Goal: Transaction & Acquisition: Obtain resource

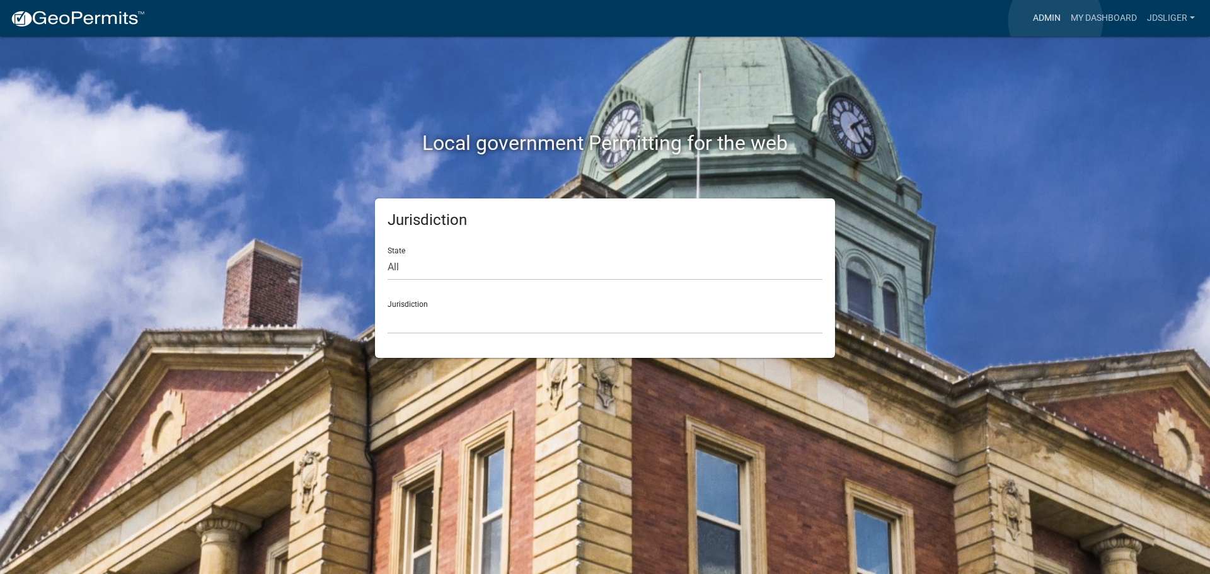
click at [1056, 21] on link "Admin" at bounding box center [1047, 18] width 38 height 24
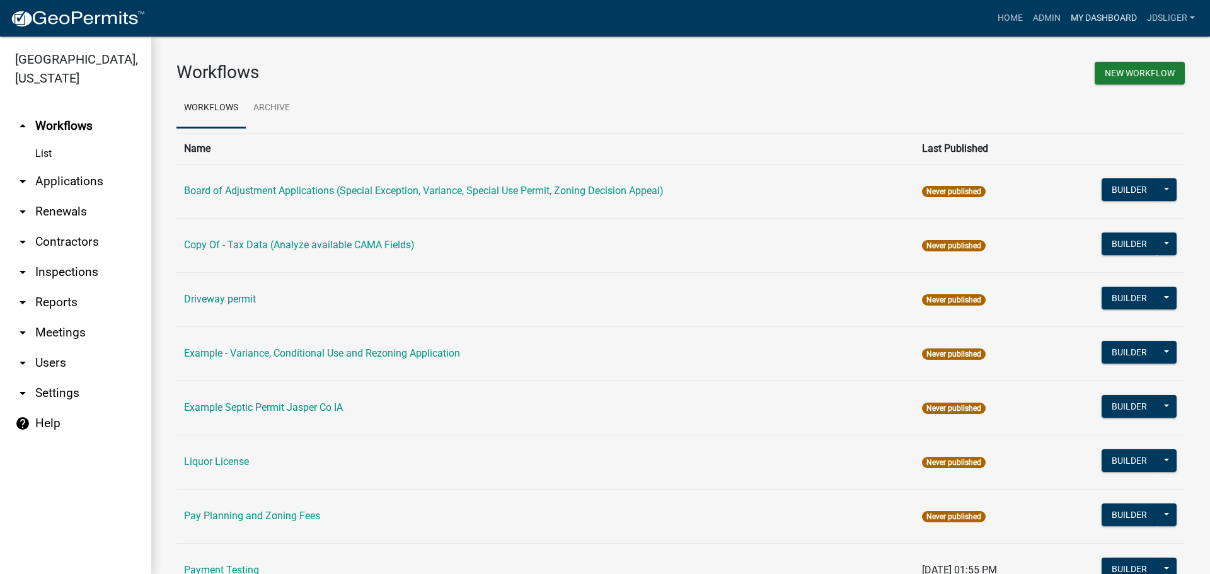
click at [1098, 13] on link "My Dashboard" at bounding box center [1104, 18] width 76 height 24
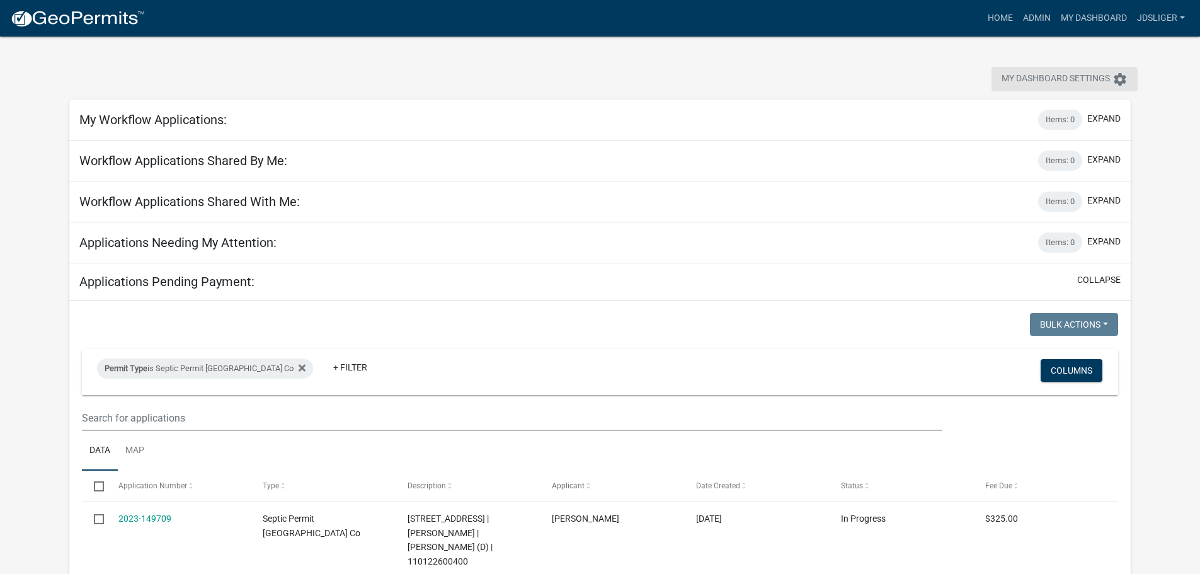
click at [1110, 83] on span "My Dashboard Settings" at bounding box center [1056, 79] width 108 height 15
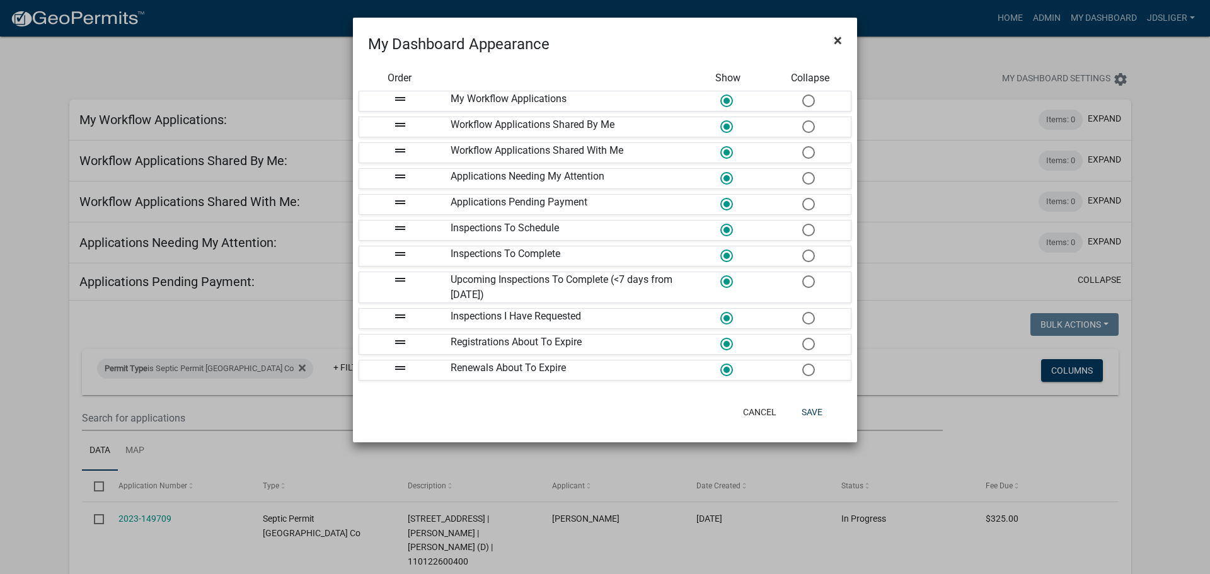
click at [838, 38] on span "×" at bounding box center [838, 41] width 8 height 18
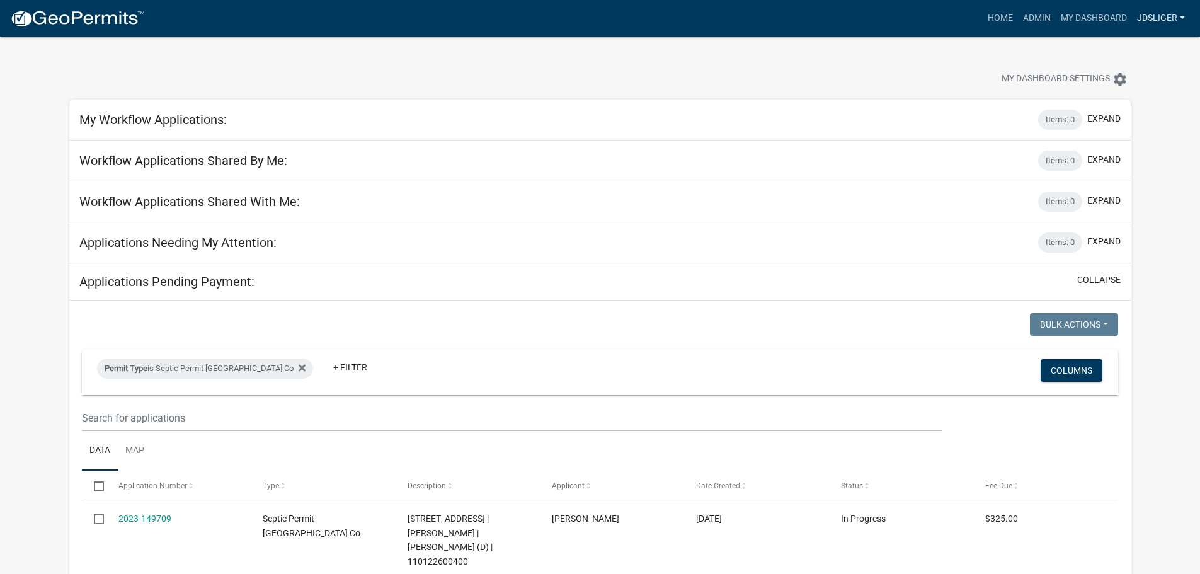
click at [1163, 7] on link "JDSliger" at bounding box center [1161, 18] width 58 height 24
click at [837, 67] on div "My Dashboard Settings settings" at bounding box center [915, 81] width 450 height 28
click at [1025, 23] on link "Admin" at bounding box center [1037, 18] width 38 height 24
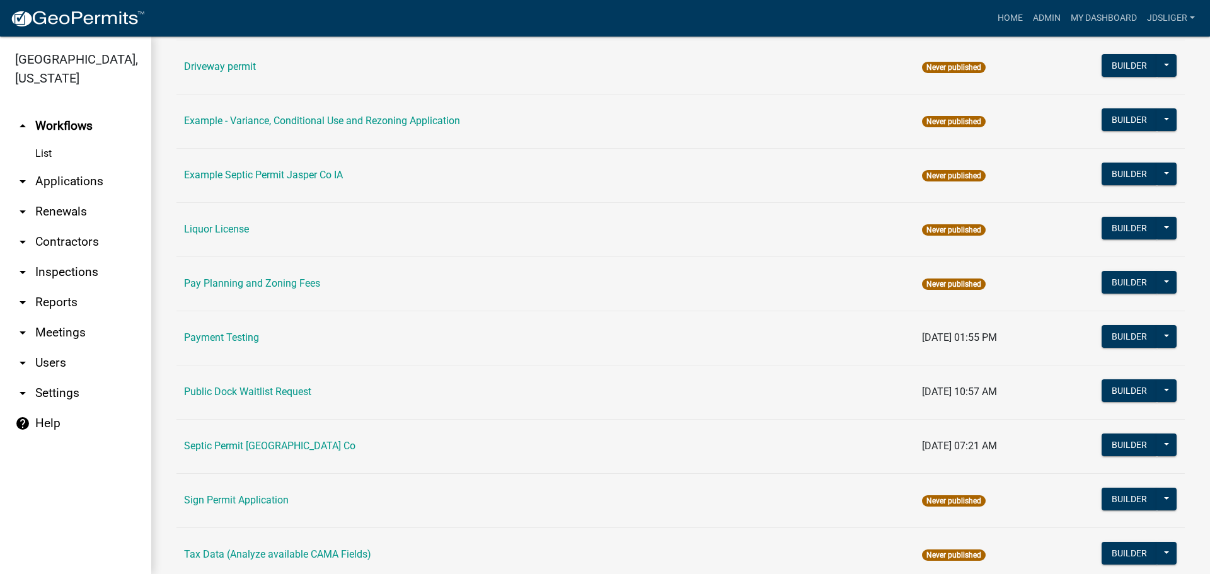
scroll to position [252, 0]
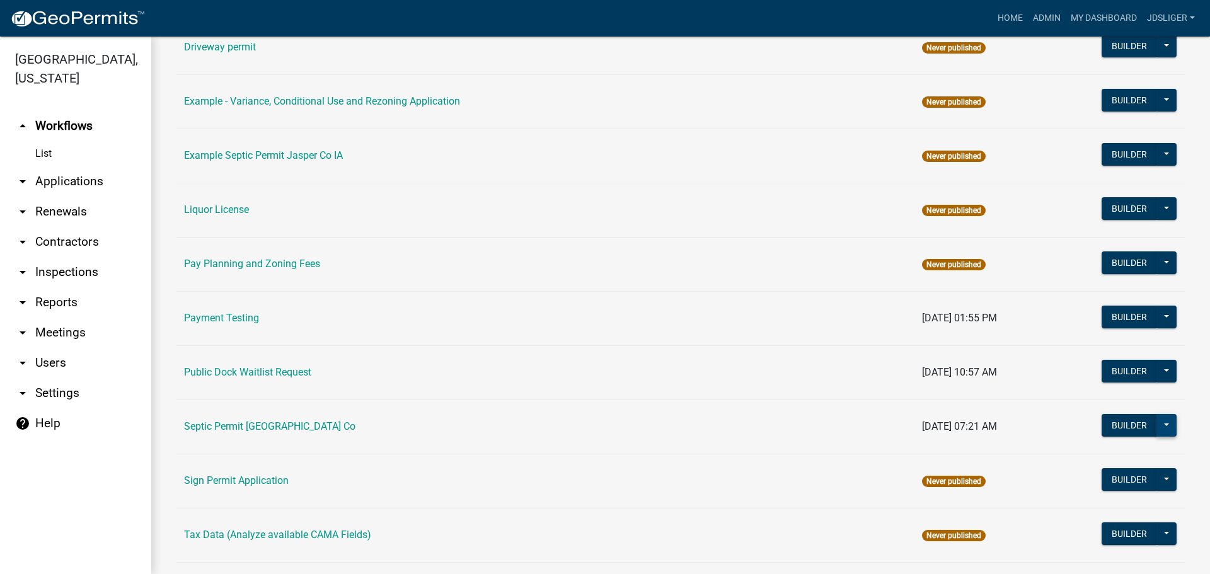
click at [1165, 420] on button at bounding box center [1166, 425] width 20 height 23
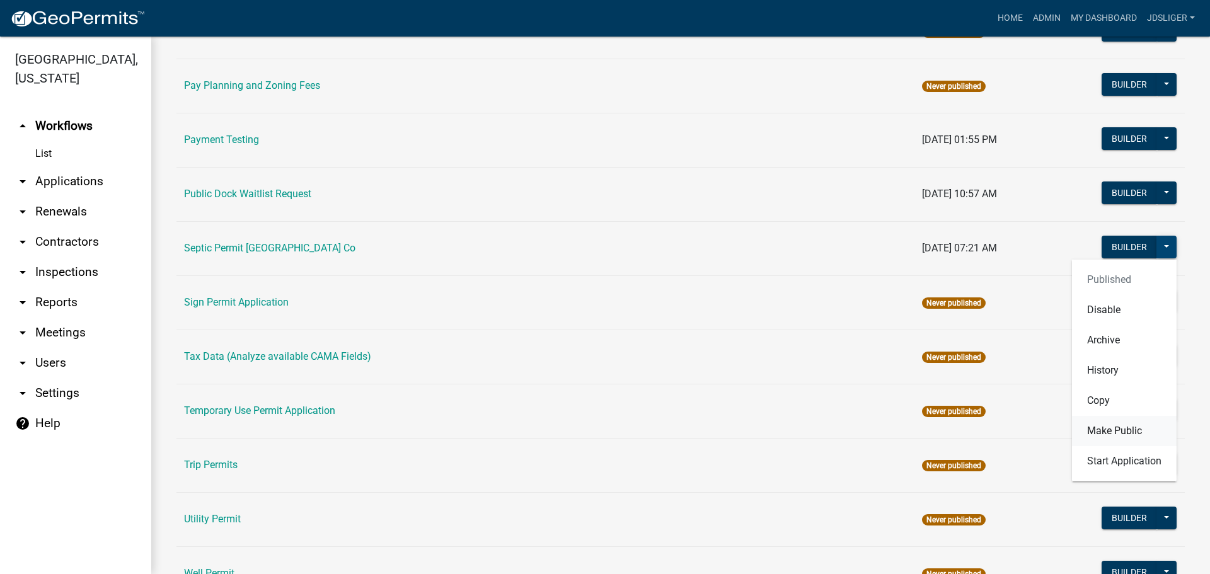
scroll to position [441, 0]
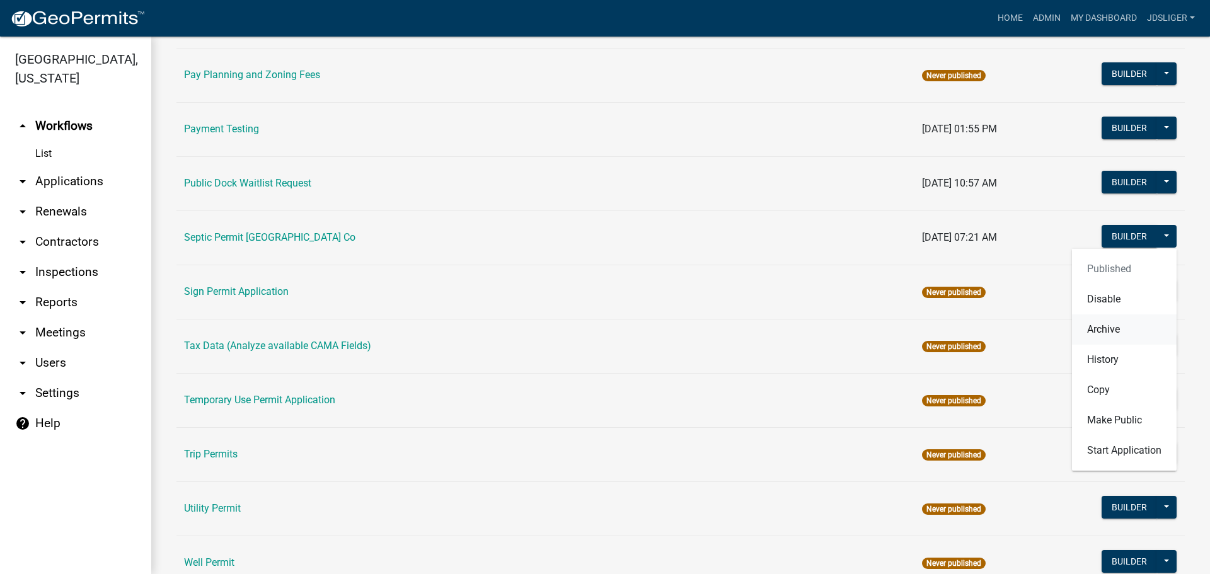
click at [1079, 334] on button "Archive" at bounding box center [1124, 329] width 105 height 30
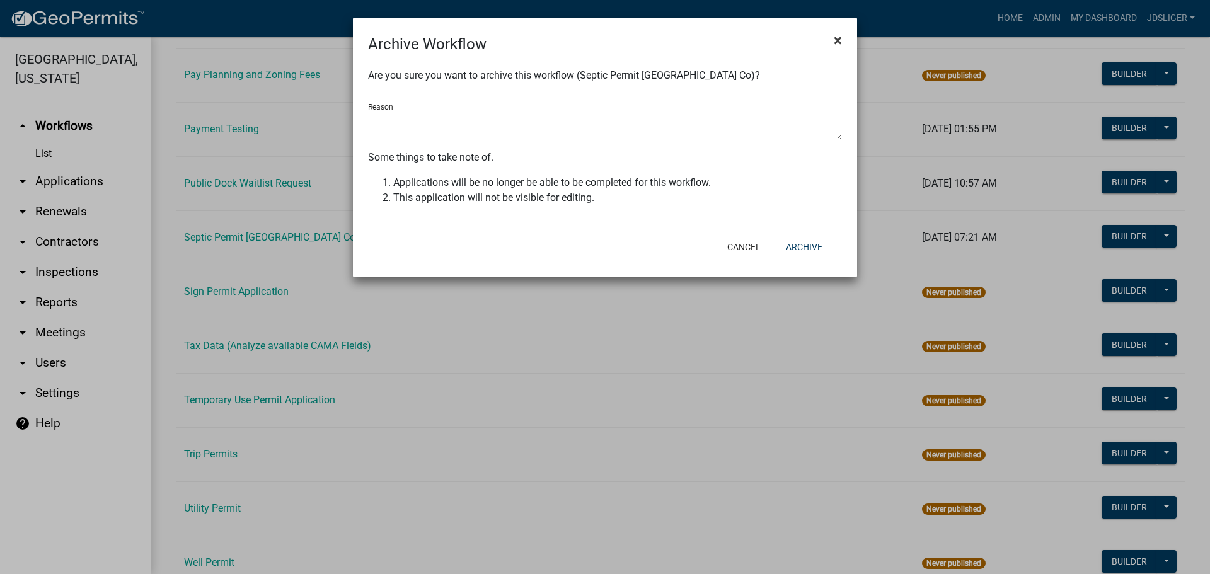
click at [836, 47] on span "×" at bounding box center [838, 41] width 8 height 18
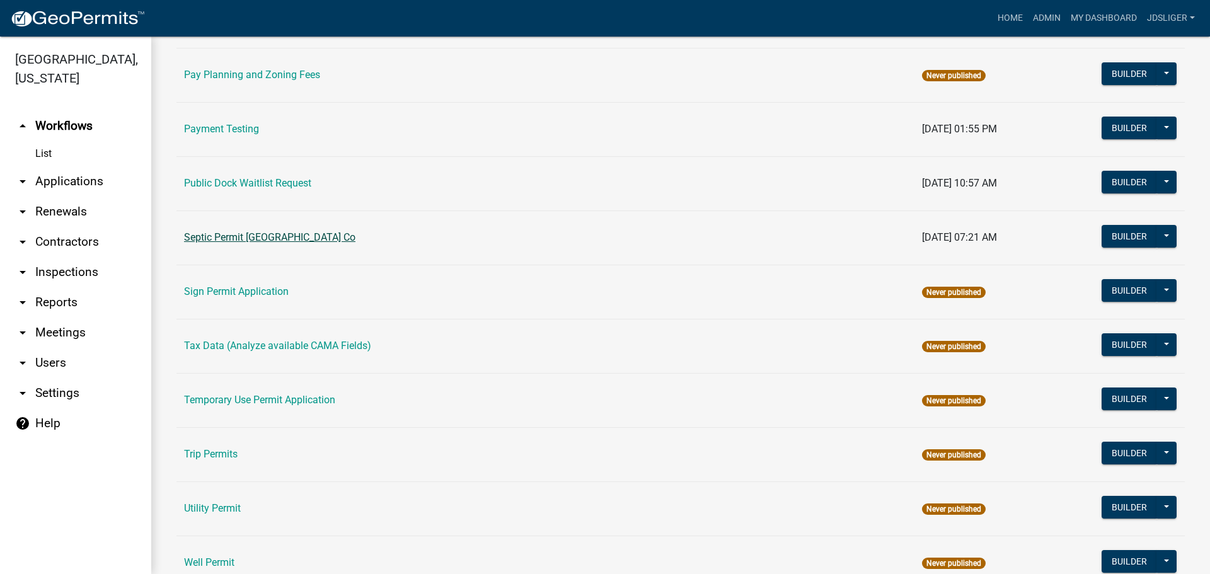
click at [257, 238] on link "Septic Permit [GEOGRAPHIC_DATA] Co" at bounding box center [269, 237] width 171 height 12
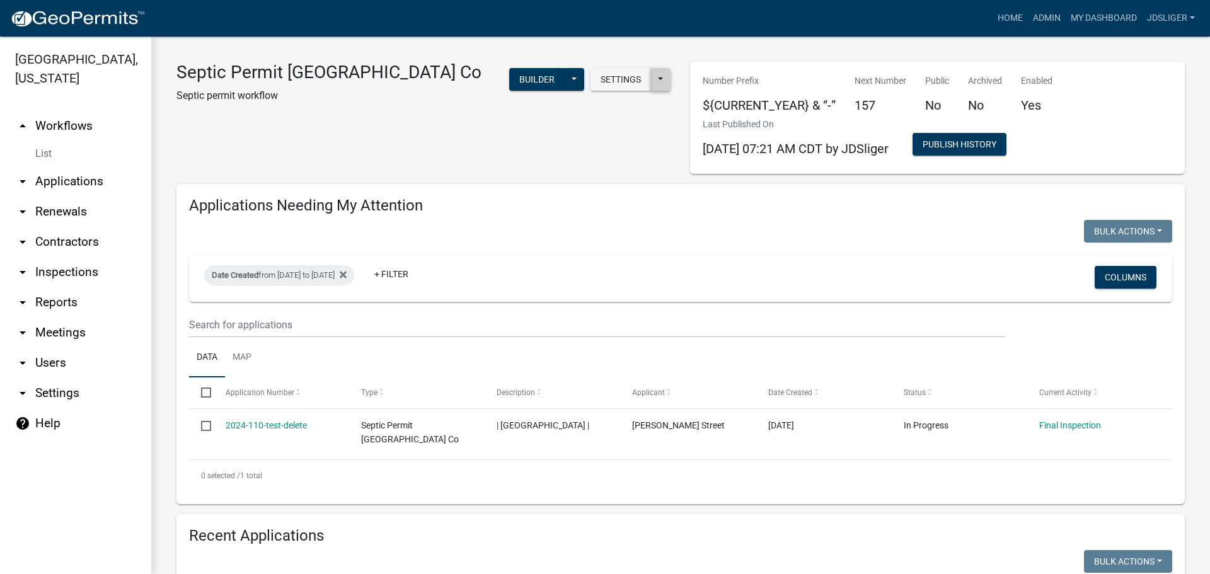
click at [652, 78] on button at bounding box center [660, 79] width 20 height 23
click at [654, 79] on button at bounding box center [660, 79] width 20 height 23
click at [1136, 279] on button "Columns" at bounding box center [1126, 277] width 62 height 23
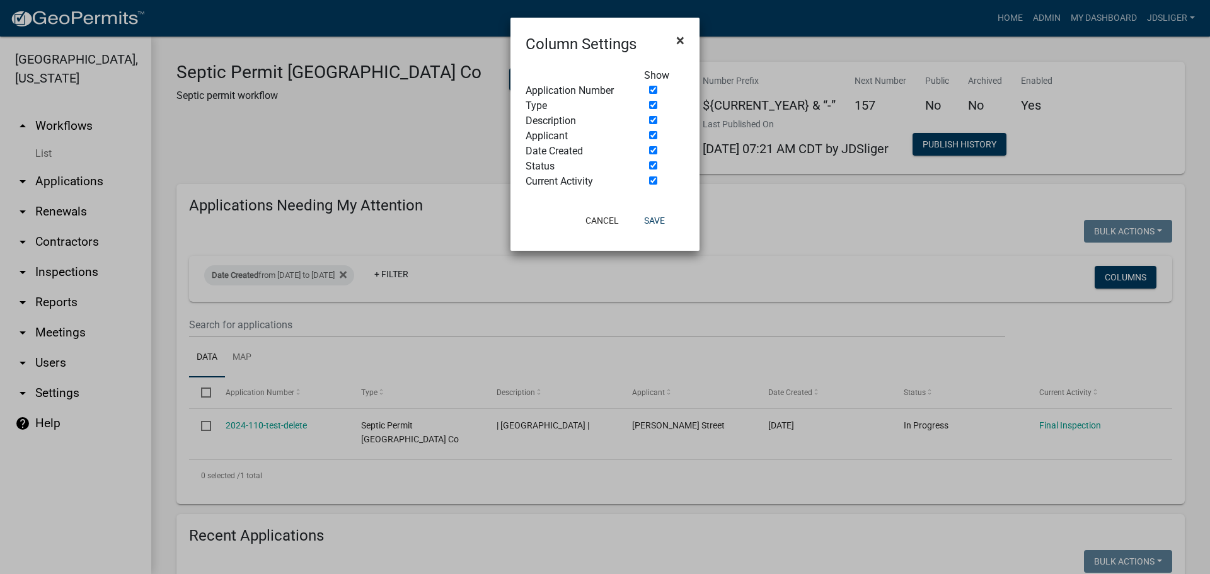
click at [681, 35] on span "×" at bounding box center [680, 41] width 8 height 18
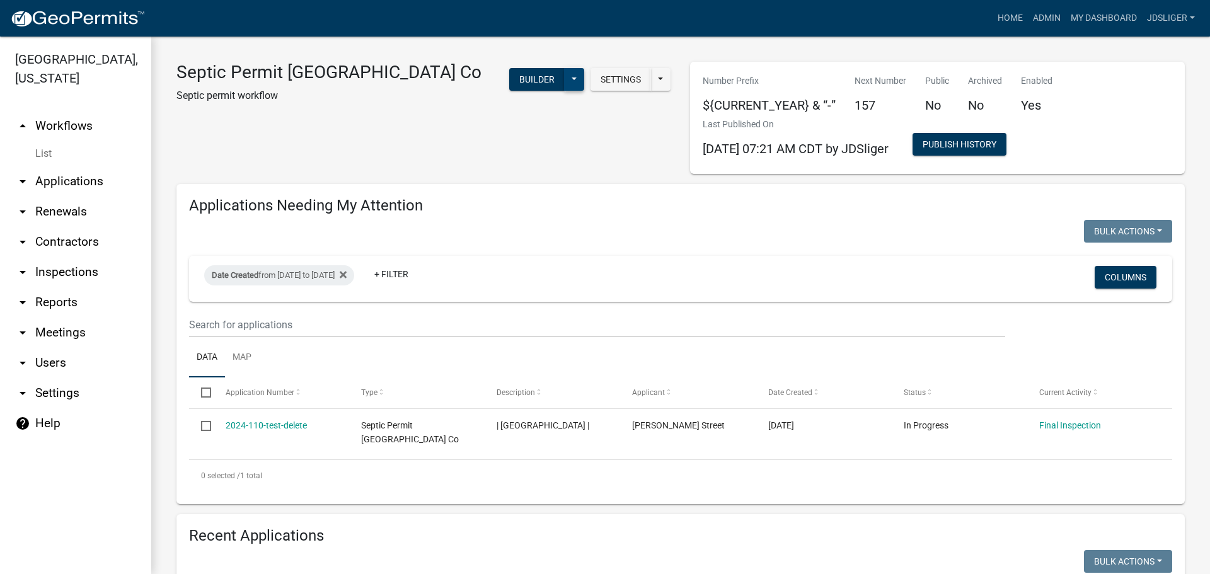
click at [570, 79] on button at bounding box center [574, 79] width 20 height 23
click at [534, 200] on button "History" at bounding box center [532, 203] width 105 height 30
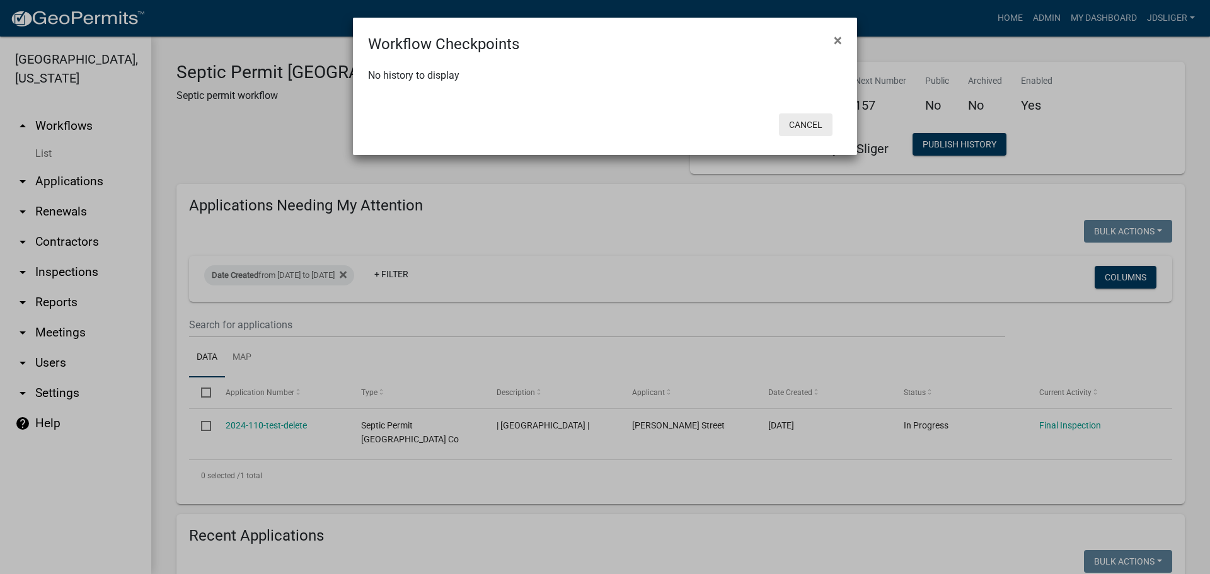
click at [793, 128] on button "Cancel" at bounding box center [806, 124] width 54 height 23
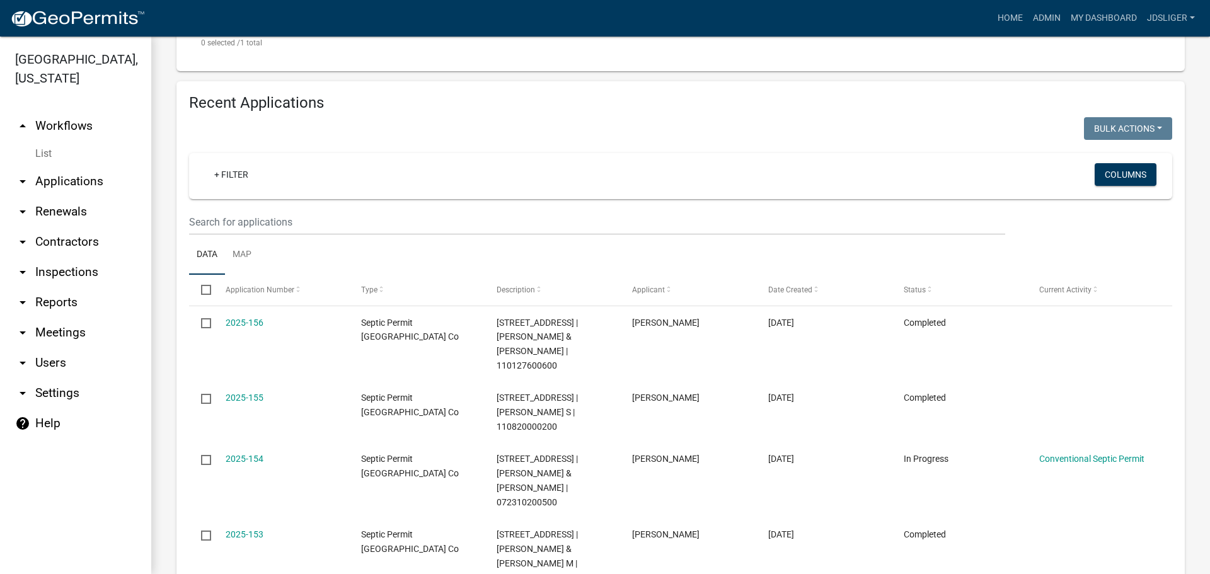
scroll to position [441, 0]
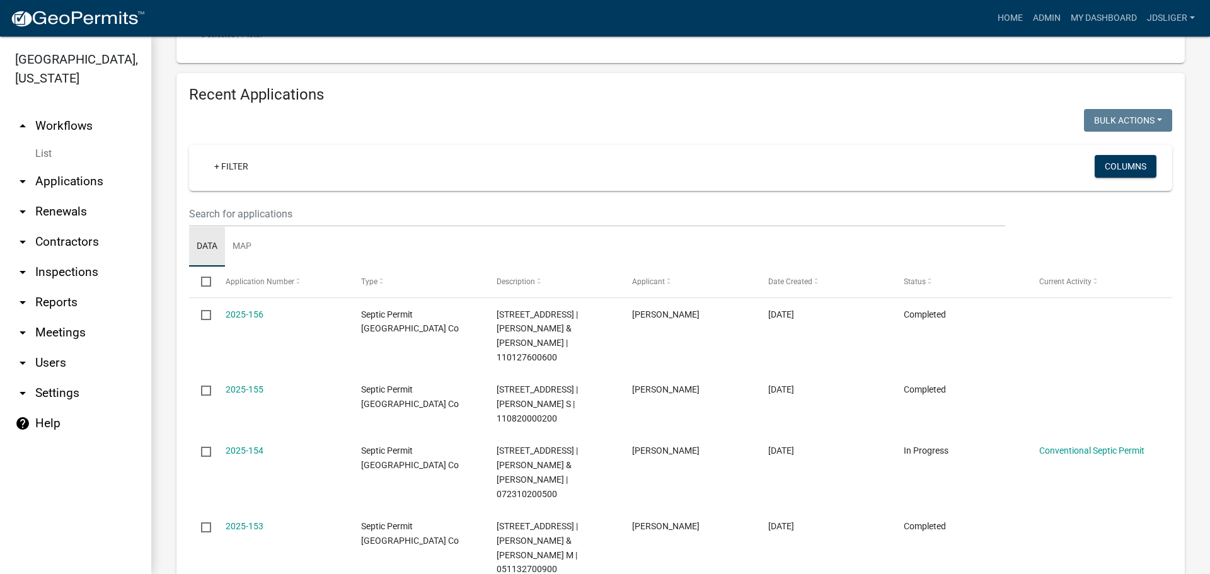
click at [209, 251] on link "Data" at bounding box center [207, 247] width 36 height 40
click at [197, 279] on datatable-header-cell "Select" at bounding box center [201, 282] width 24 height 30
click at [201, 282] on input "checkbox" at bounding box center [205, 281] width 8 height 8
checkbox input "true"
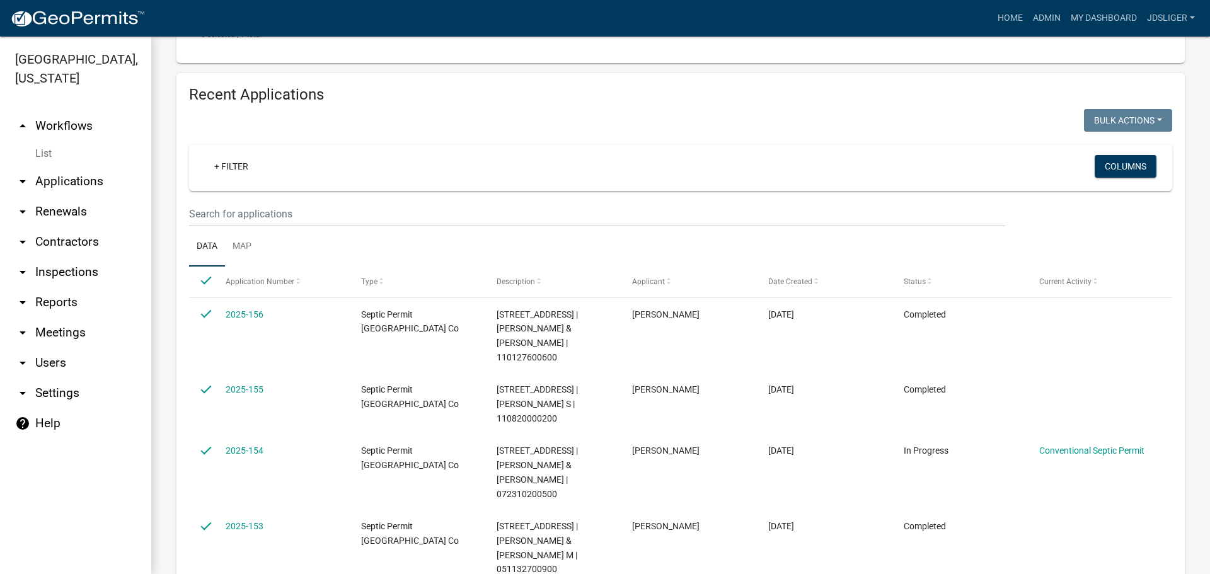
checkbox input "true"
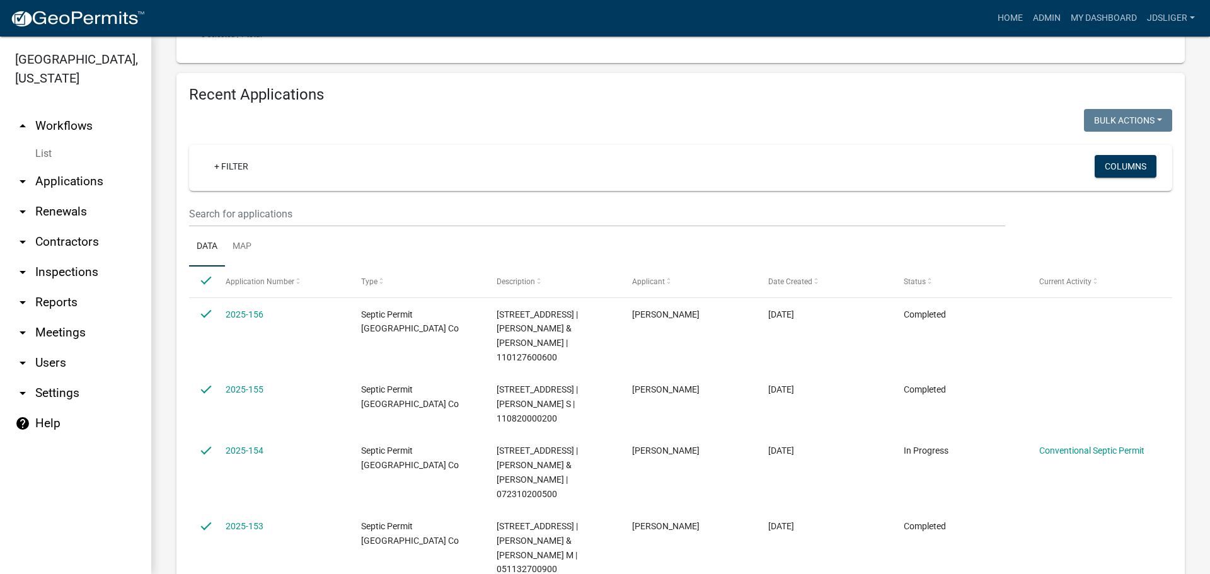
checkbox input "true"
click at [1109, 113] on button "Bulk Actions" at bounding box center [1128, 120] width 88 height 23
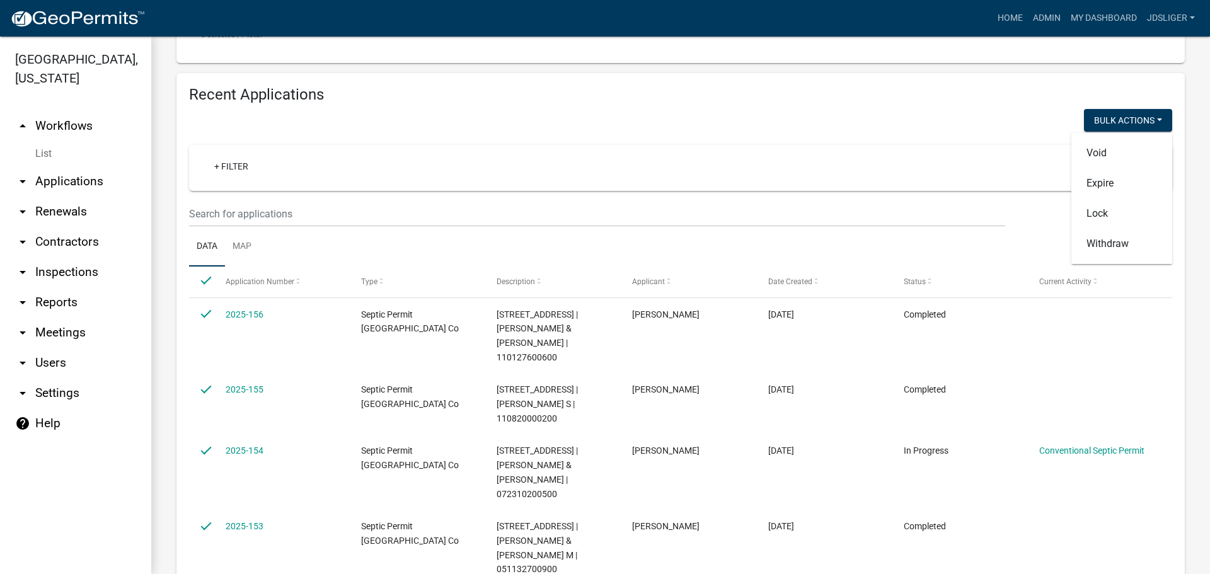
click at [959, 130] on div "Bulk Actions Void Expire Lock Withdraw" at bounding box center [931, 122] width 501 height 26
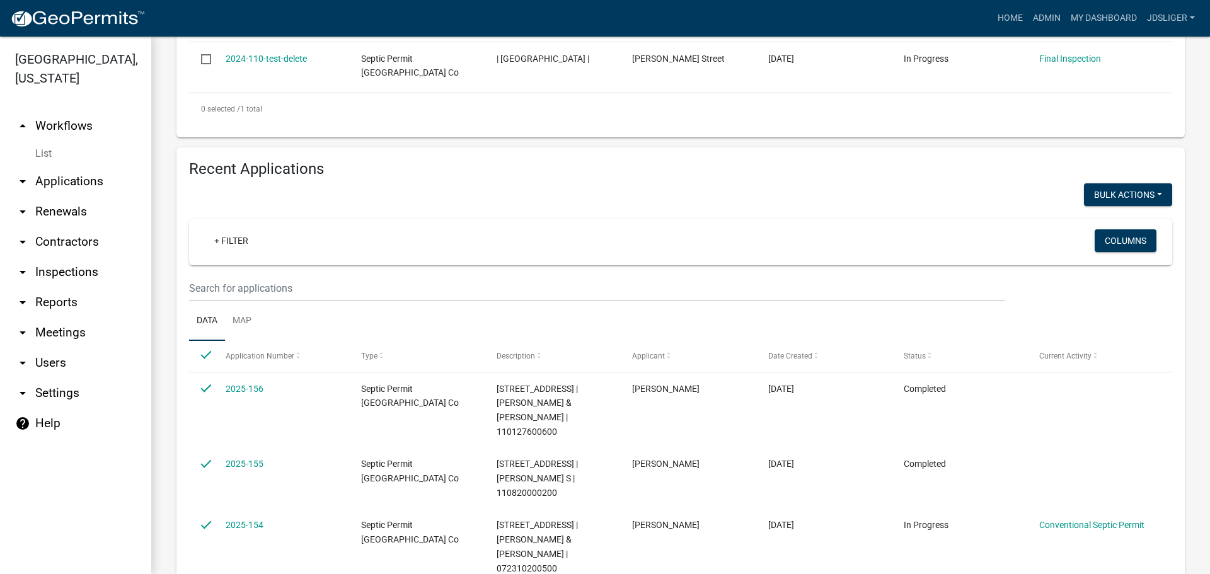
scroll to position [168, 0]
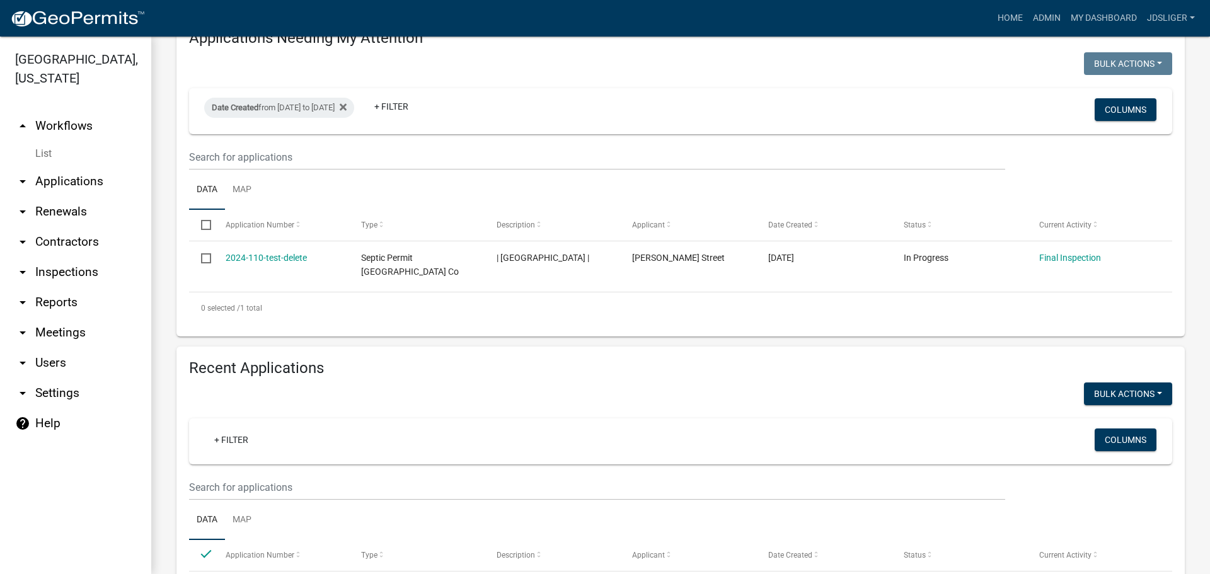
click at [73, 401] on link "arrow_drop_down Settings" at bounding box center [75, 393] width 151 height 30
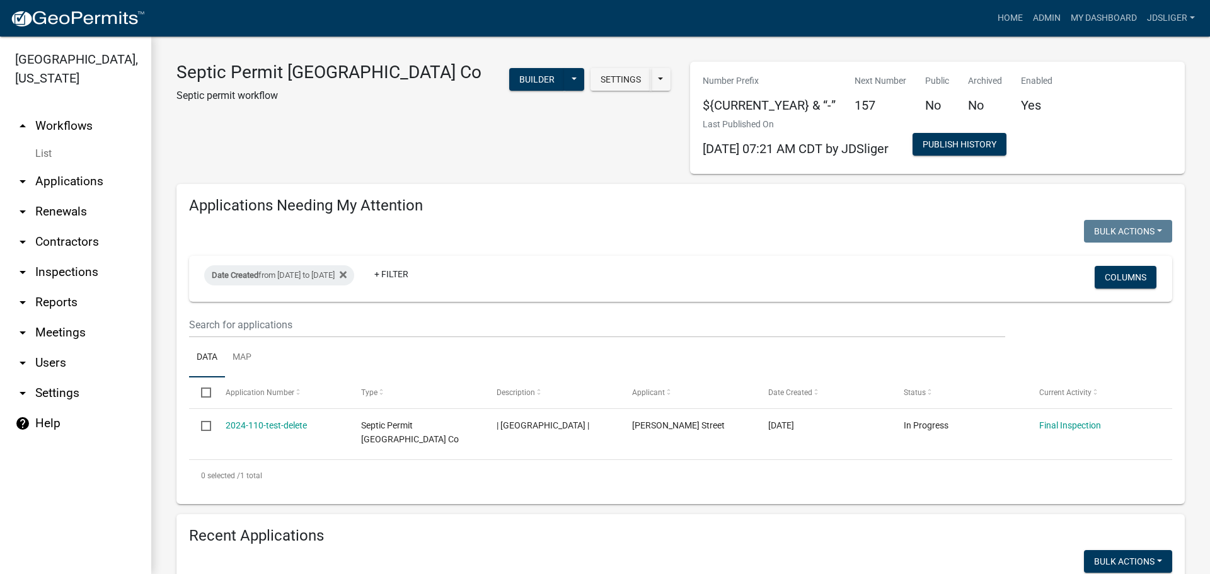
select select "IA"
select select "Central Standard Time"
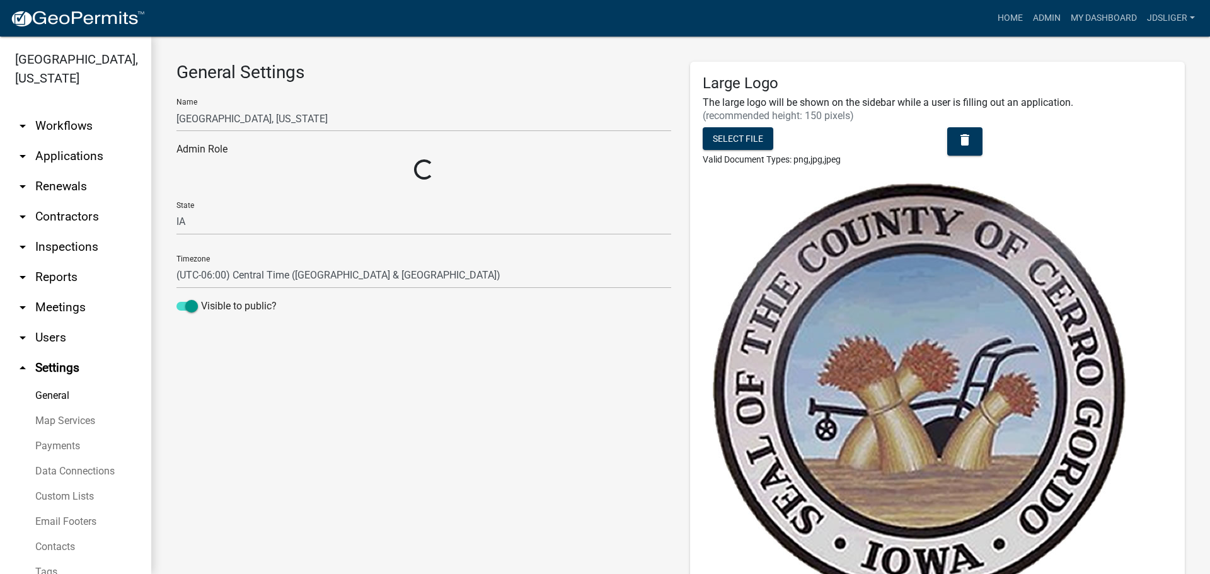
select select "19685c11-9176-4e99-bde4-eb8fc833fddf"
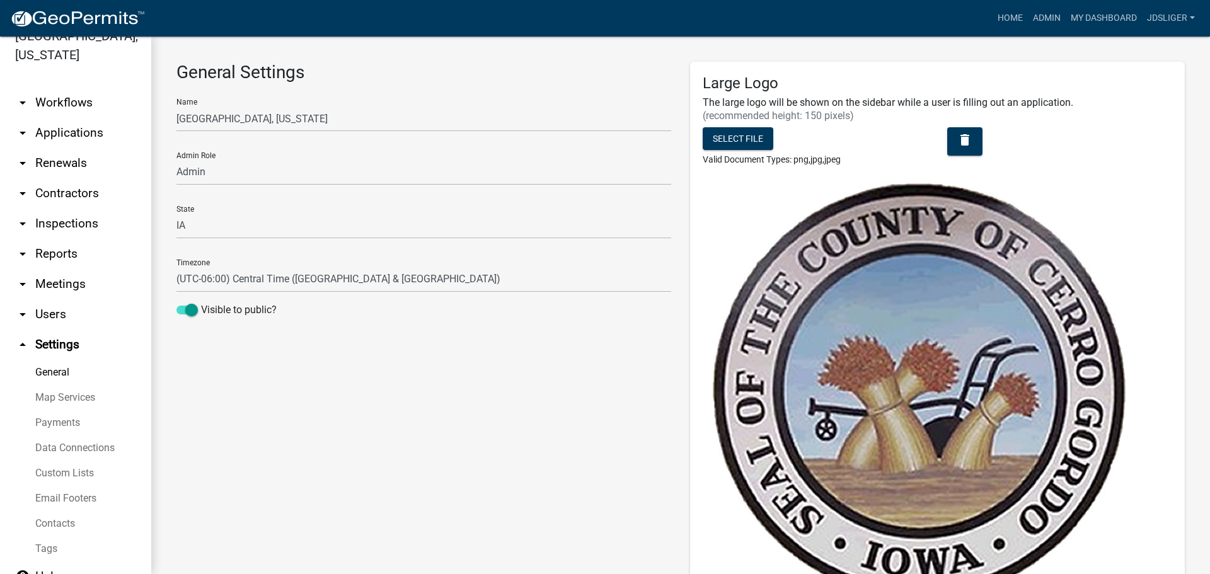
scroll to position [46, 0]
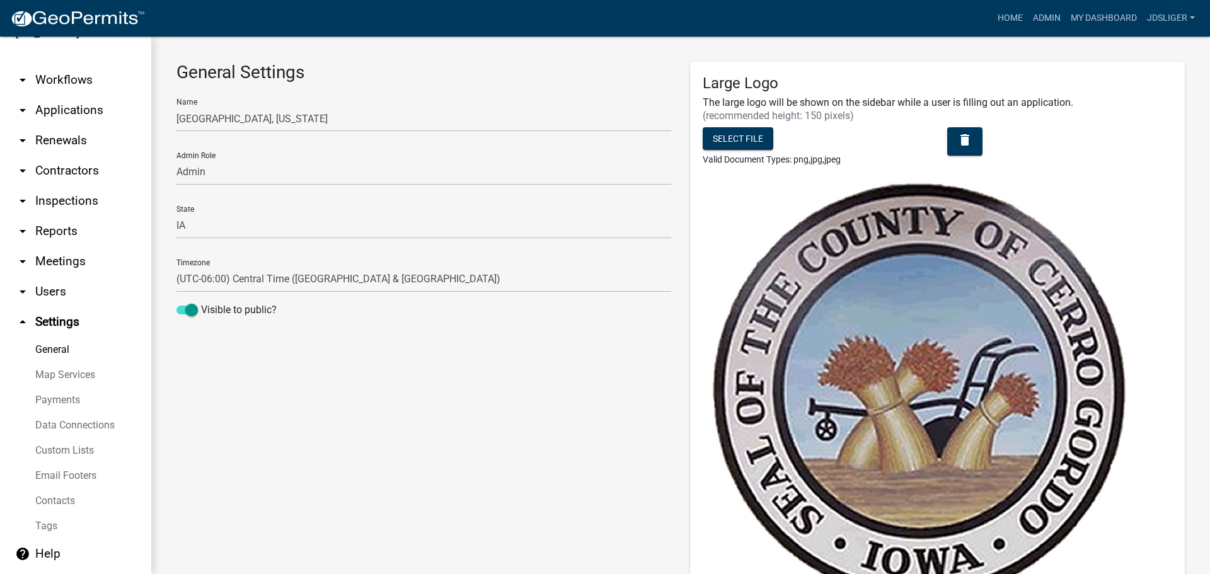
click at [88, 426] on link "Data Connections" at bounding box center [75, 425] width 151 height 25
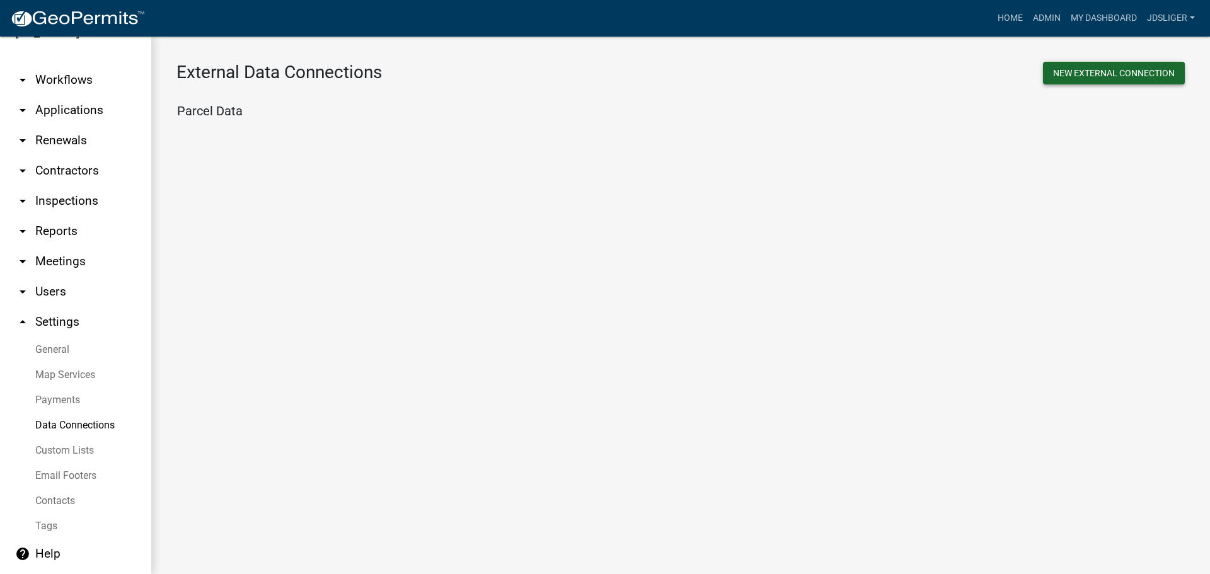
click at [1120, 78] on button "New External Connection" at bounding box center [1114, 73] width 142 height 23
select select
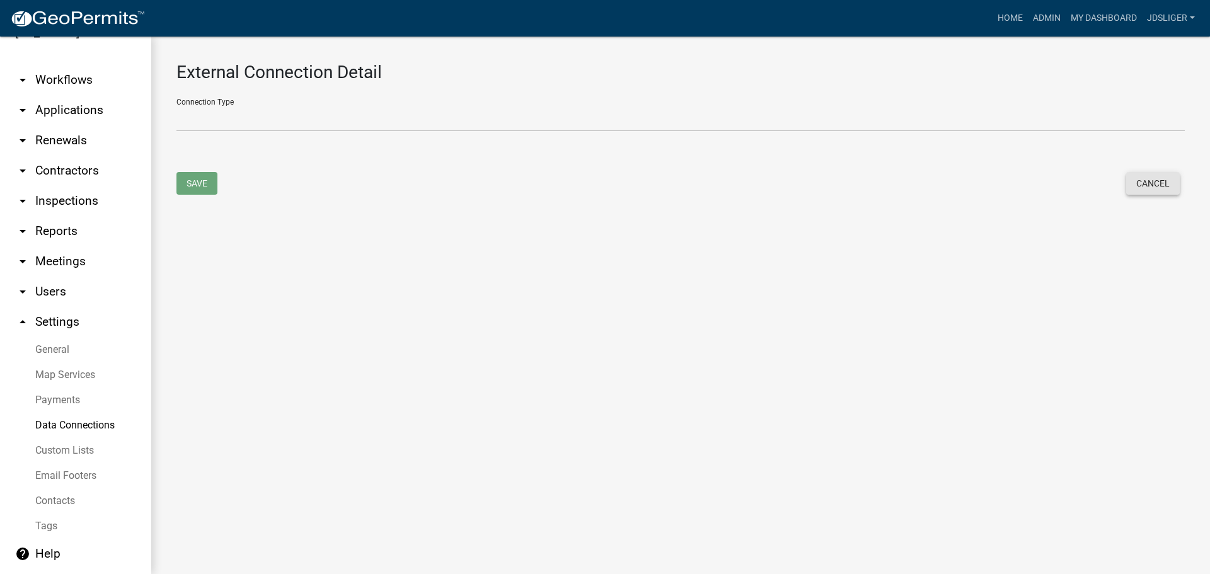
drag, startPoint x: 1151, startPoint y: 186, endPoint x: 1144, endPoint y: 189, distance: 7.6
click at [1152, 186] on button "Cancel" at bounding box center [1153, 183] width 54 height 23
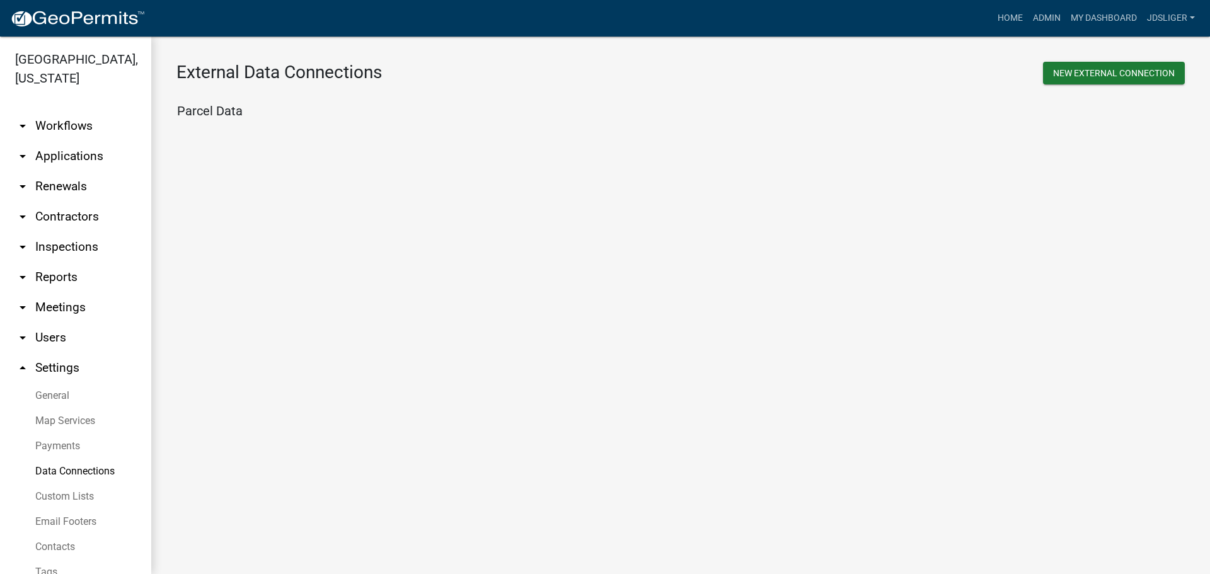
click at [64, 376] on link "arrow_drop_up Settings" at bounding box center [75, 368] width 151 height 30
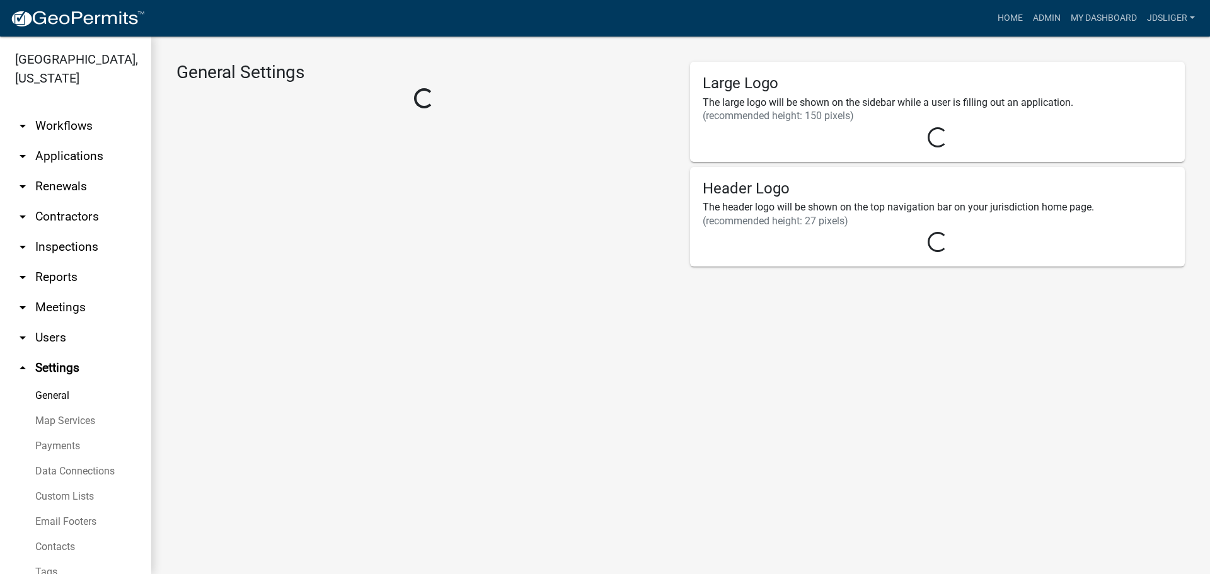
select select "19685c11-9176-4e99-bde4-eb8fc833fddf"
select select "IA"
select select "Central Standard Time"
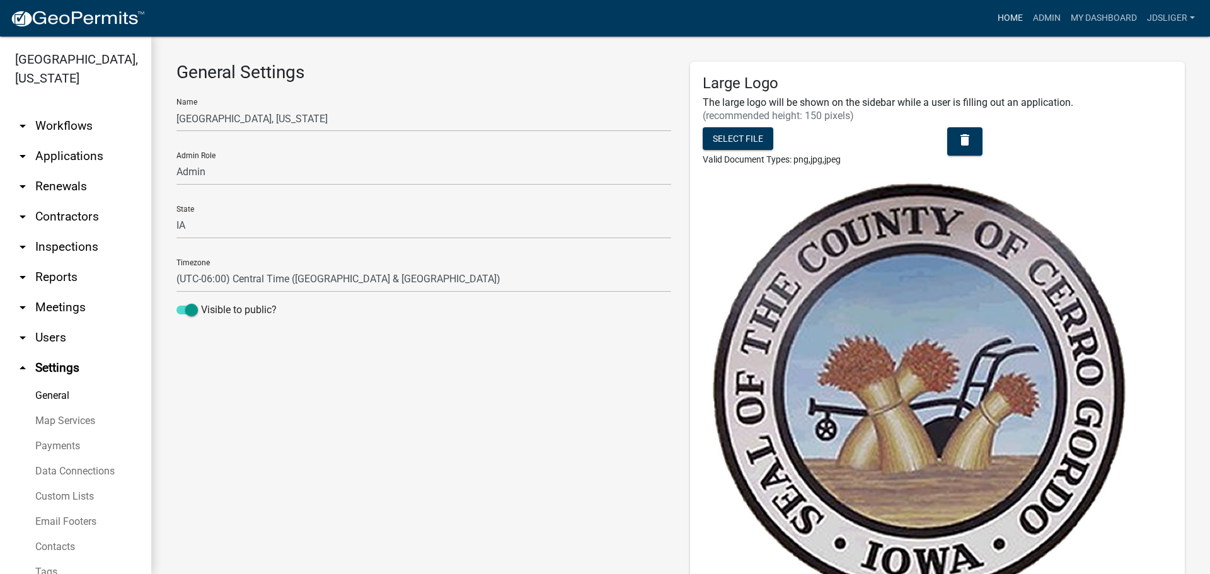
click at [1010, 19] on link "Home" at bounding box center [1010, 18] width 35 height 24
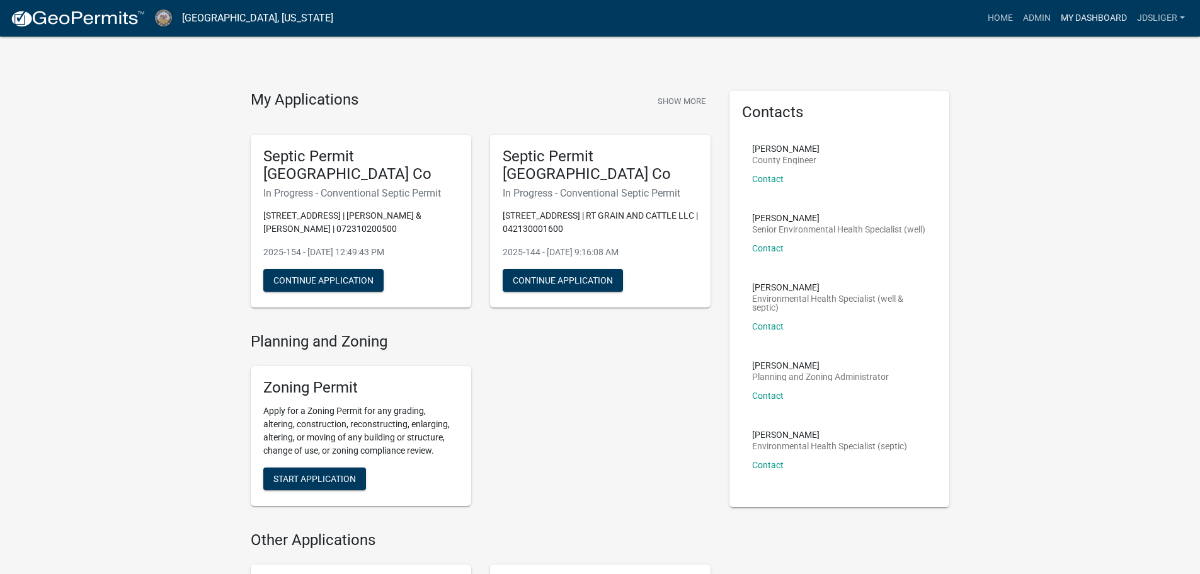
click at [1098, 20] on link "My Dashboard" at bounding box center [1094, 18] width 76 height 24
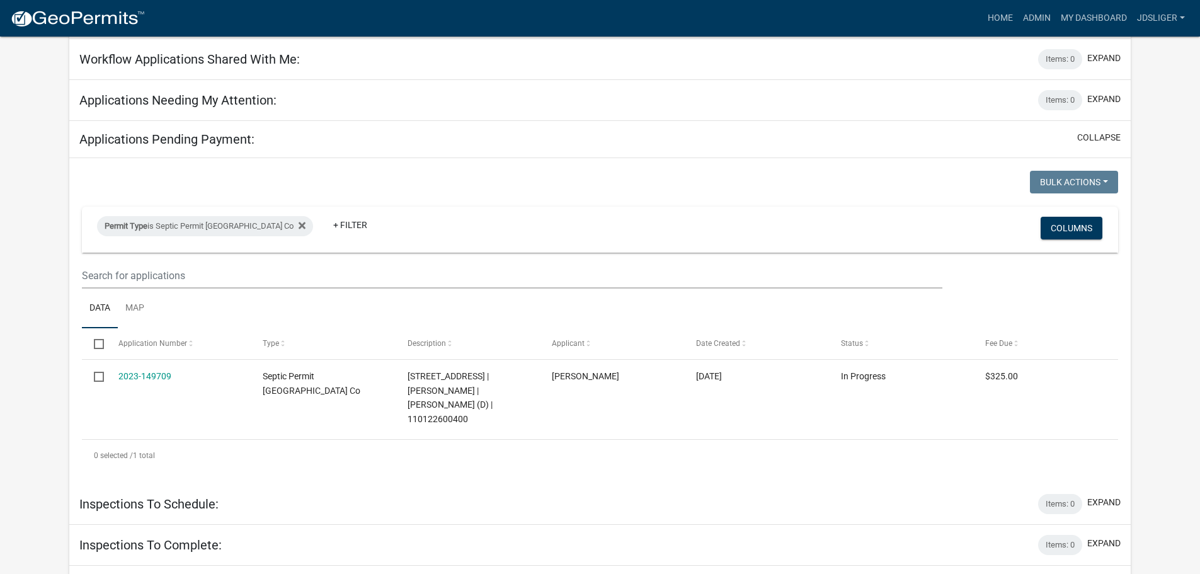
scroll to position [126, 0]
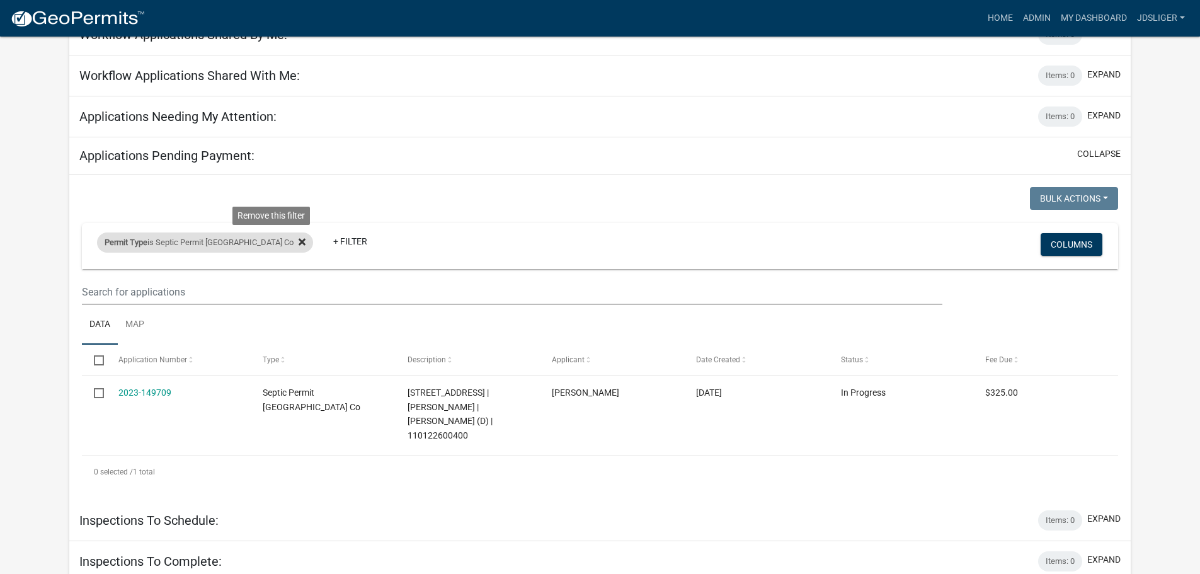
click at [299, 242] on icon at bounding box center [302, 242] width 7 height 10
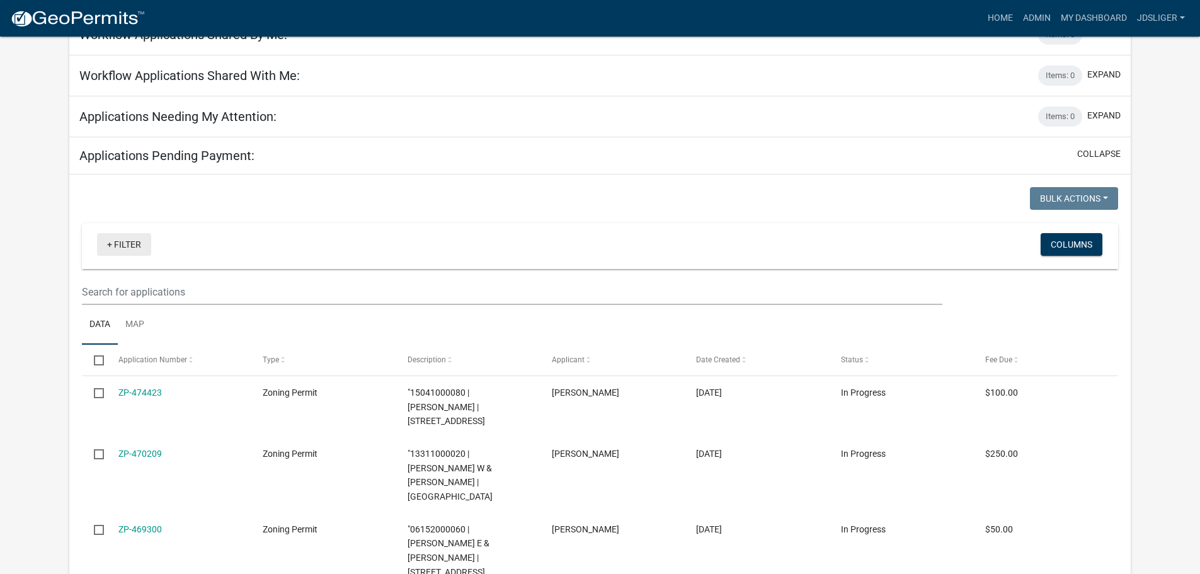
click at [133, 250] on link "+ Filter" at bounding box center [124, 244] width 54 height 23
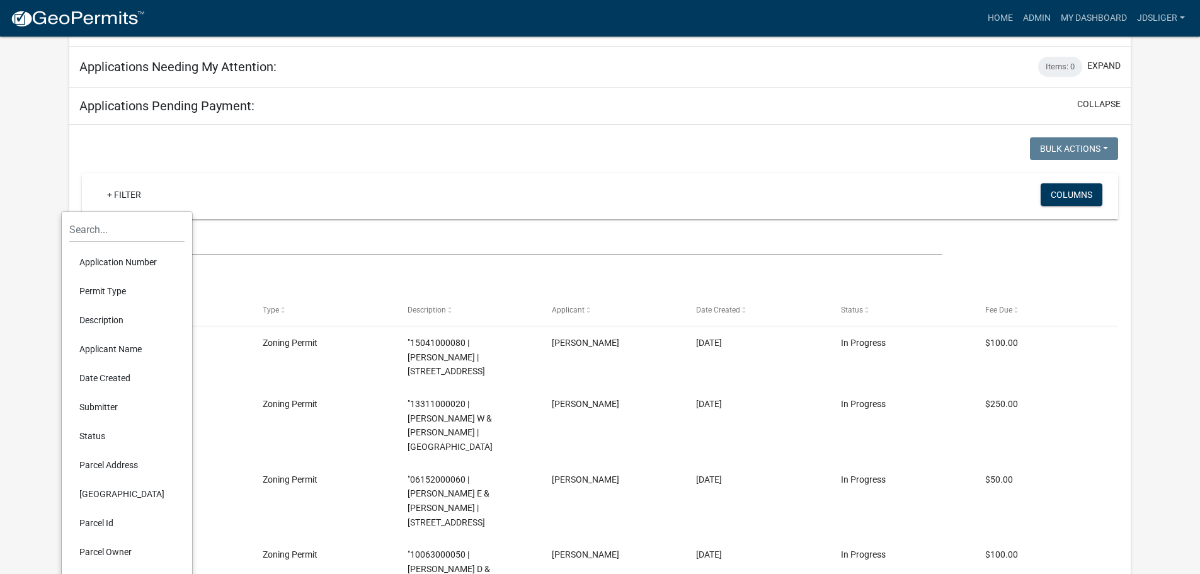
scroll to position [252, 0]
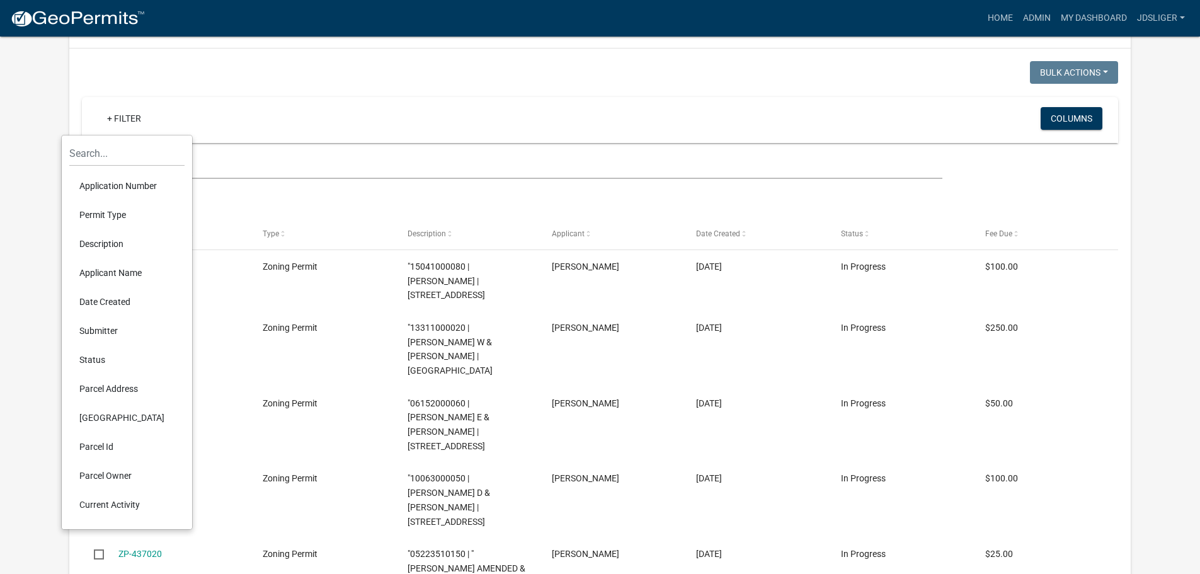
click at [118, 214] on li "Permit Type" at bounding box center [126, 214] width 115 height 29
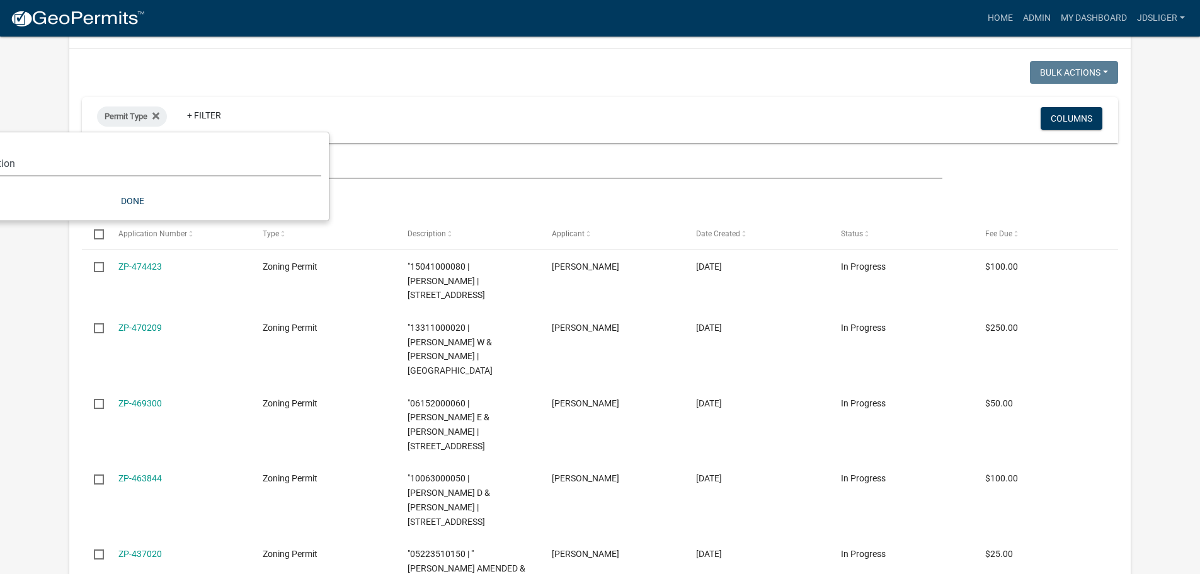
click at [96, 171] on select "Select an option Board of Adjustment Applications (Special Exception, Variance,…" at bounding box center [132, 164] width 378 height 26
select select "641f9df0-94a7-4927-ab0b-a76ca5972234"
click at [2, 151] on select "Select an option Board of Adjustment Applications (Special Exception, Variance,…" at bounding box center [132, 164] width 378 height 26
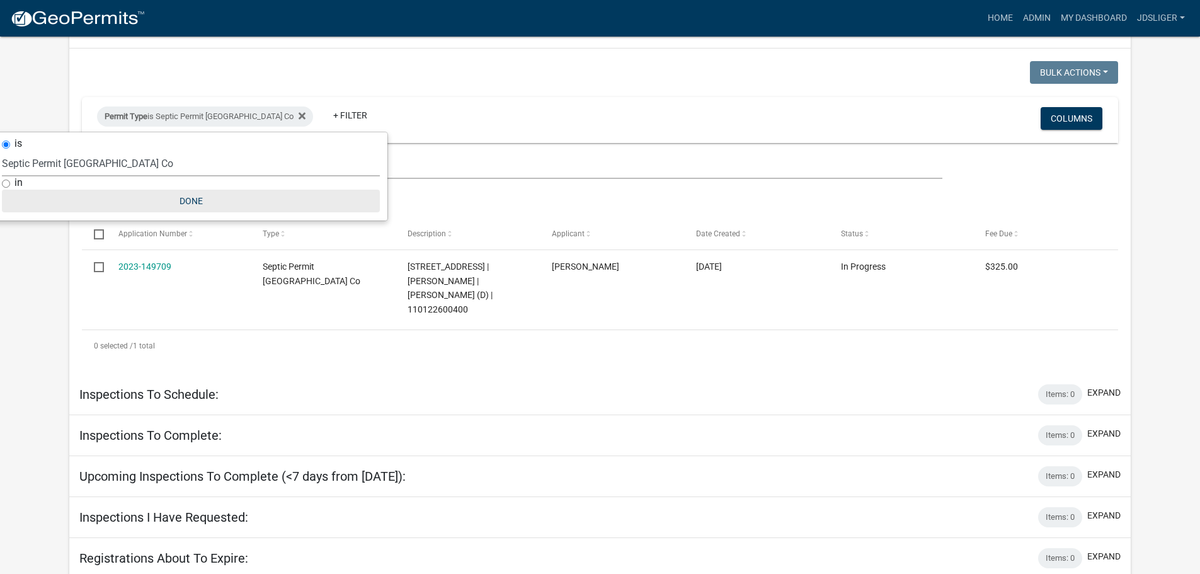
click at [180, 200] on button "Done" at bounding box center [191, 201] width 378 height 23
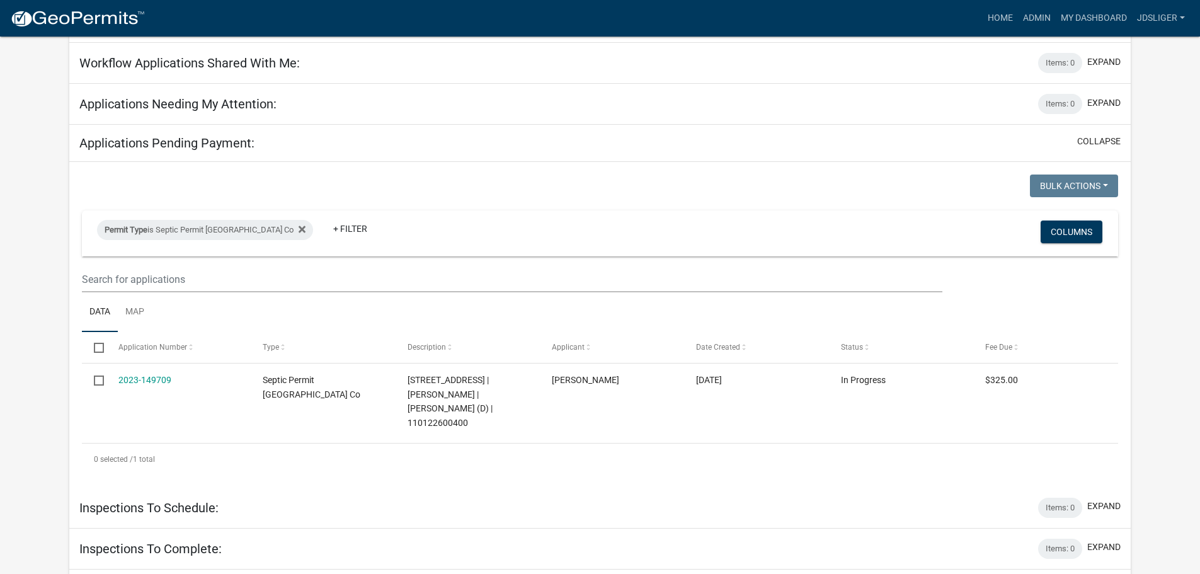
scroll to position [95, 0]
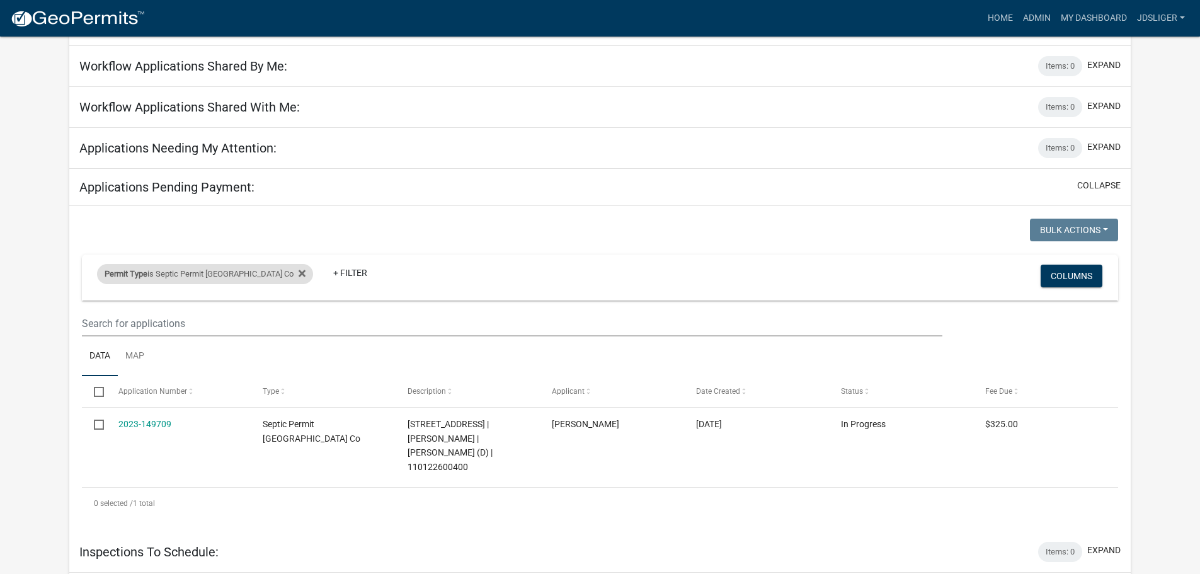
click at [232, 279] on div "Permit Type is Septic Permit Cerro Gordo Co" at bounding box center [205, 274] width 216 height 20
select select "641f9df0-94a7-4927-ab0b-a76ca5972234"
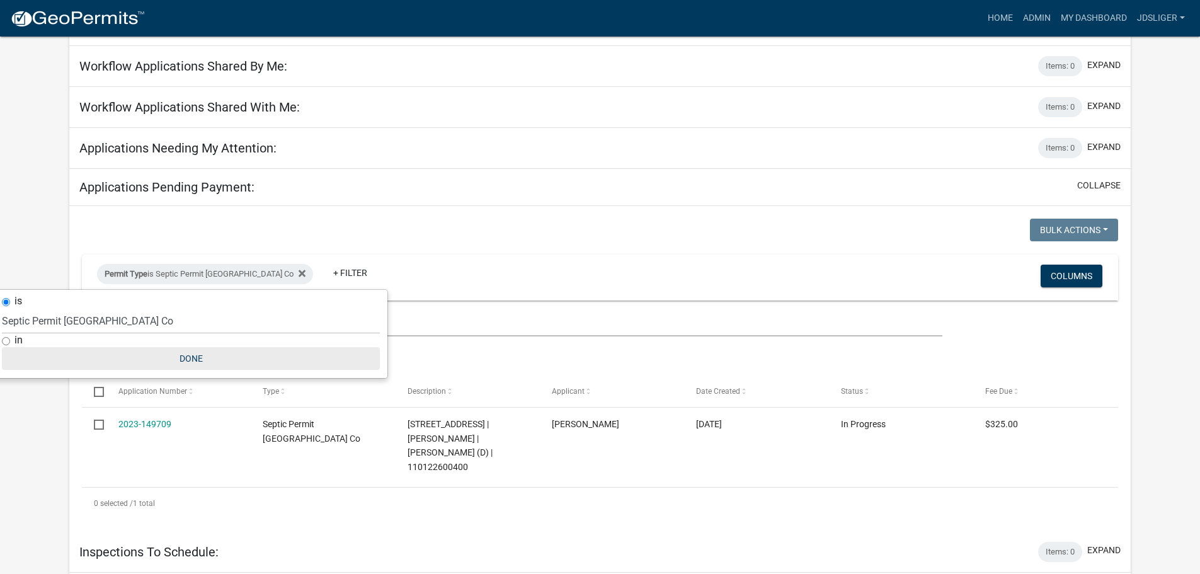
click at [175, 354] on button "Done" at bounding box center [191, 358] width 378 height 23
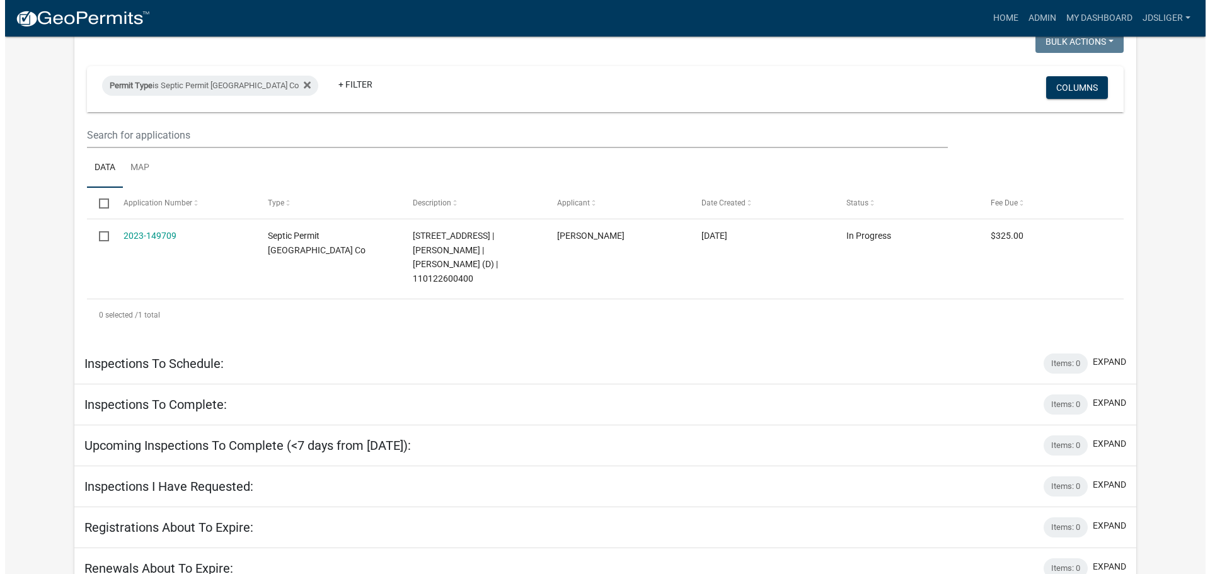
scroll to position [0, 0]
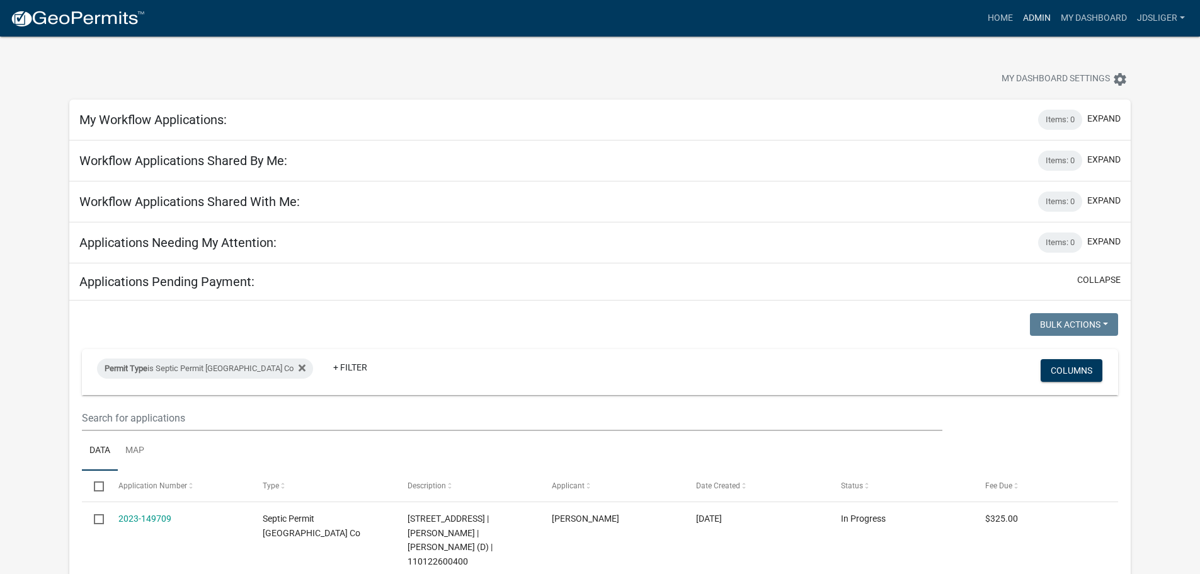
click at [1032, 20] on link "Admin" at bounding box center [1037, 18] width 38 height 24
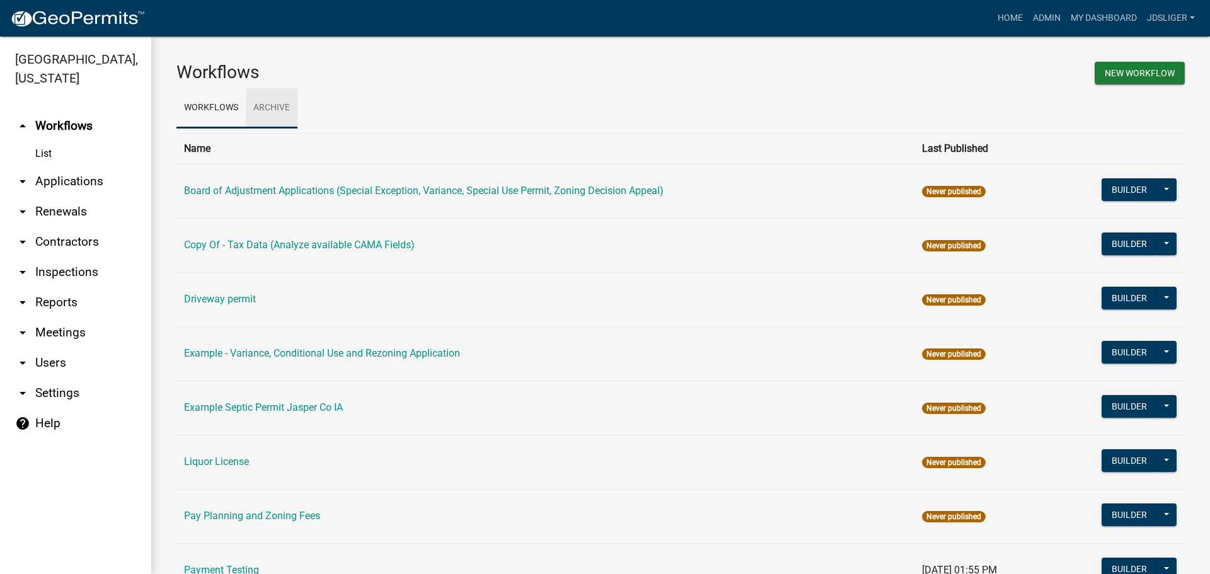
click at [286, 117] on link "Archive" at bounding box center [272, 108] width 52 height 40
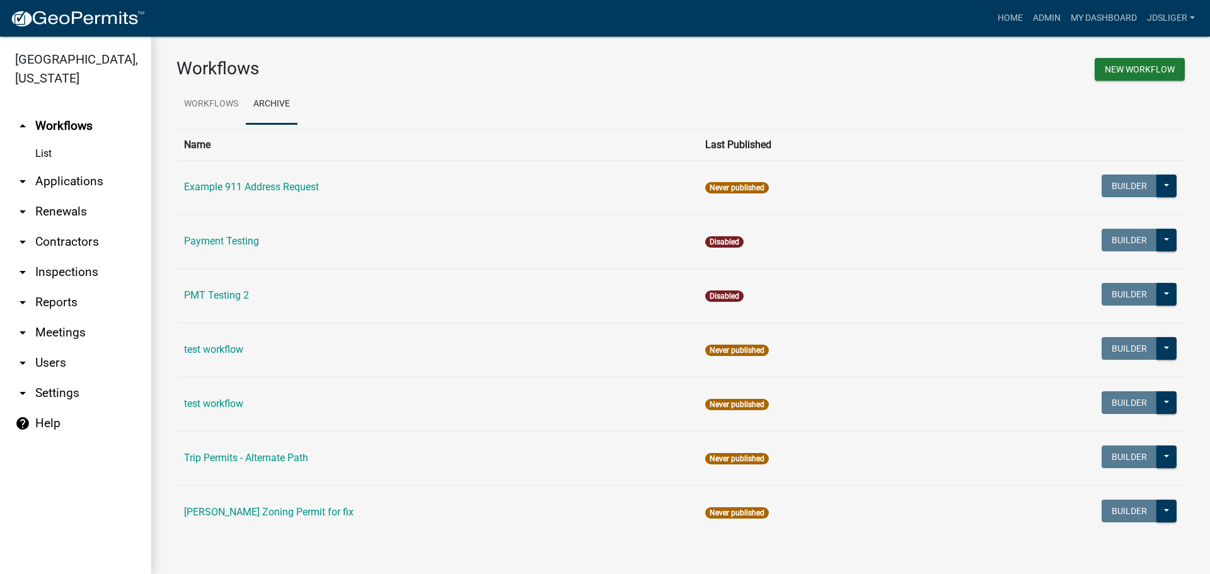
scroll to position [4, 0]
click at [227, 106] on link "Workflows" at bounding box center [210, 104] width 69 height 40
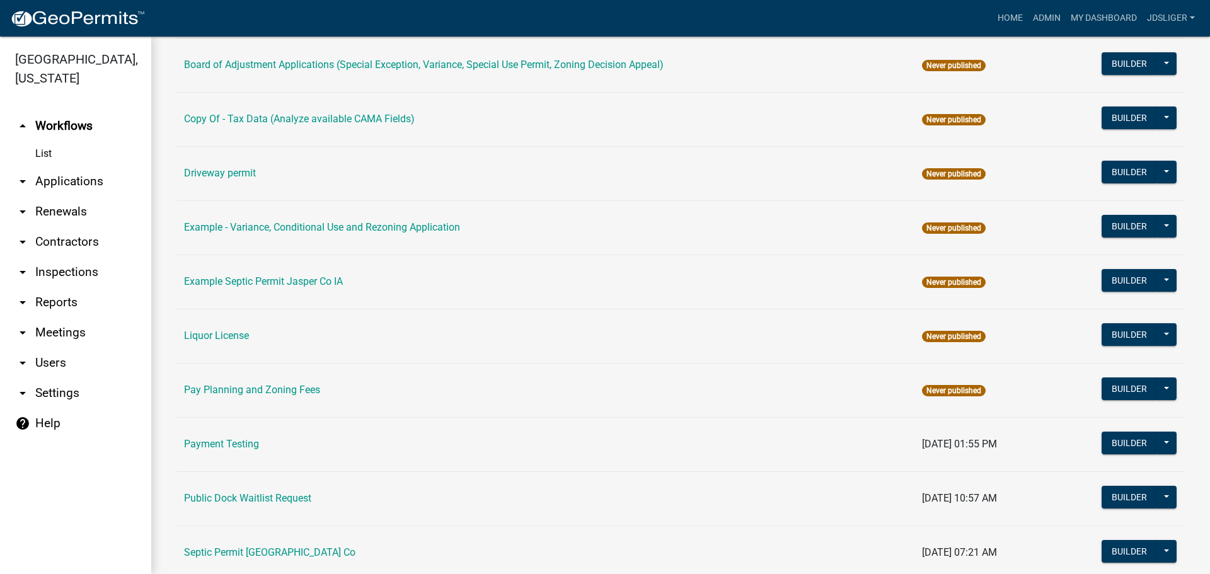
scroll to position [189, 0]
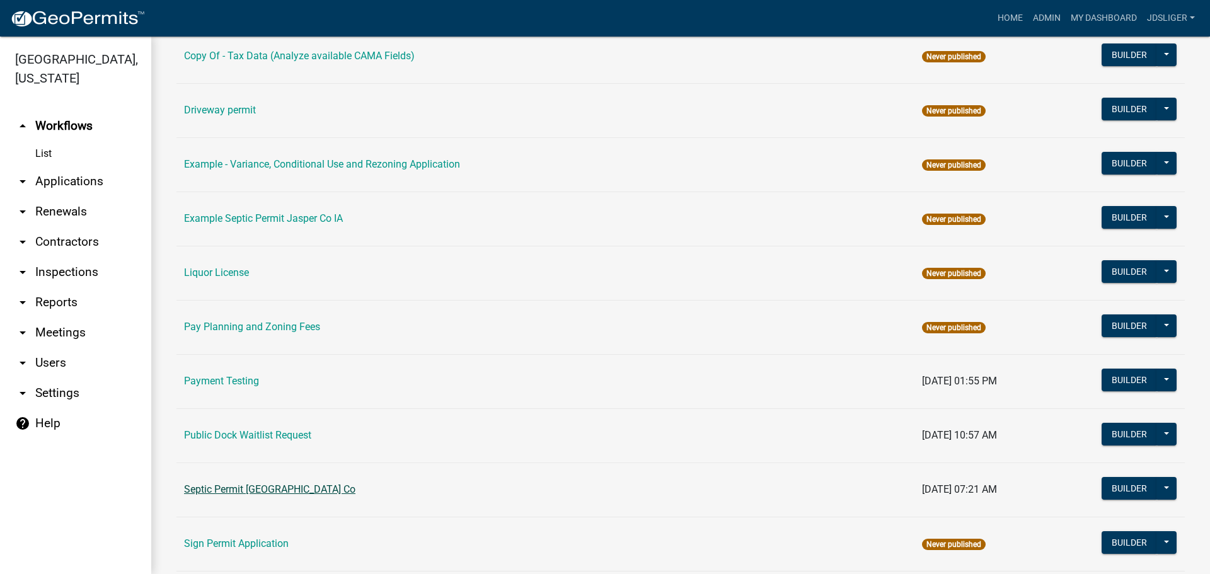
click at [260, 492] on link "Septic Permit [GEOGRAPHIC_DATA] Co" at bounding box center [269, 489] width 171 height 12
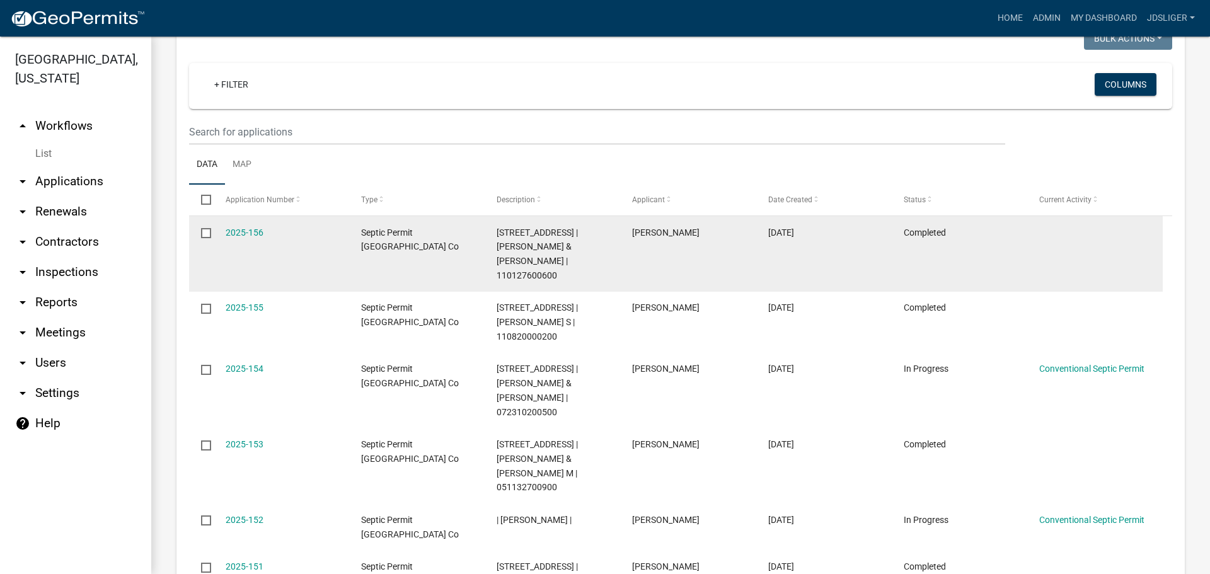
scroll to position [504, 0]
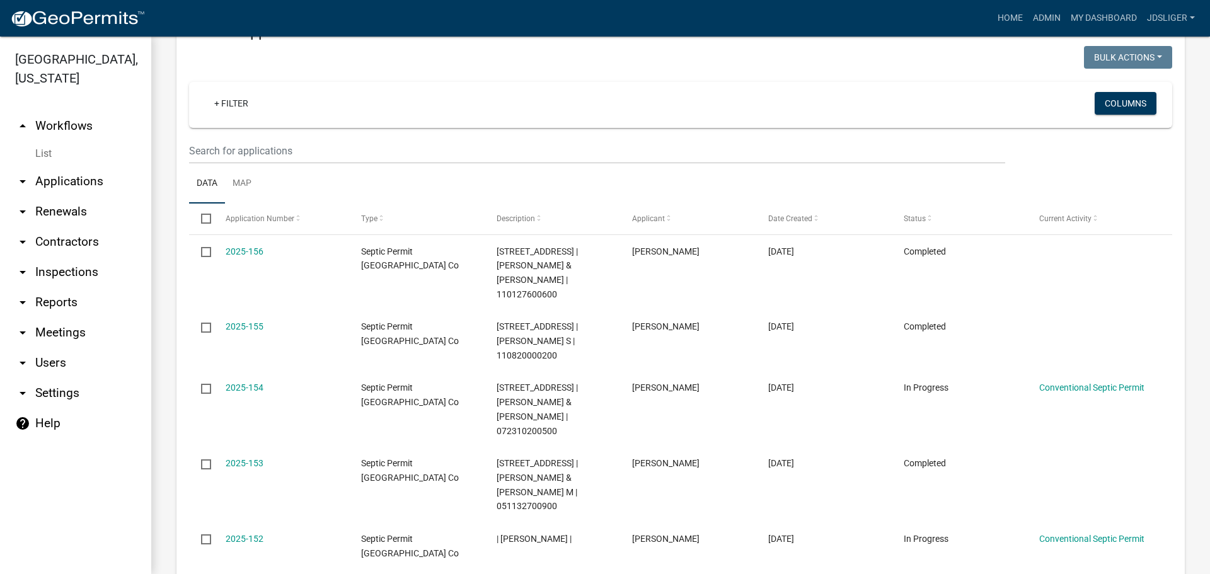
click at [205, 222] on input "checkbox" at bounding box center [205, 218] width 8 height 8
checkbox input "true"
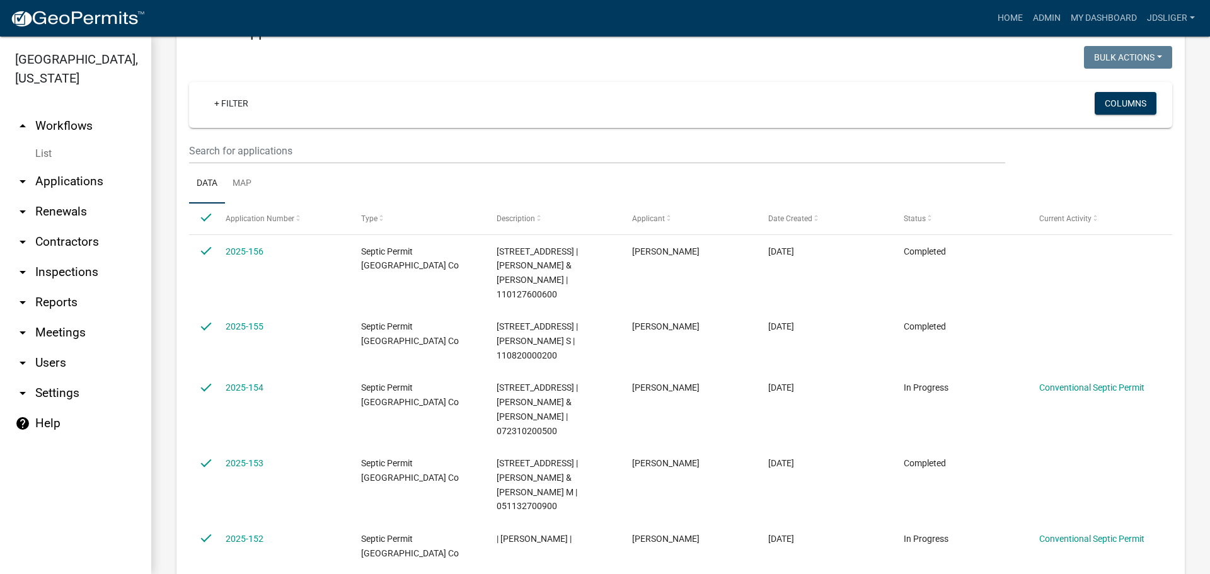
checkbox input "true"
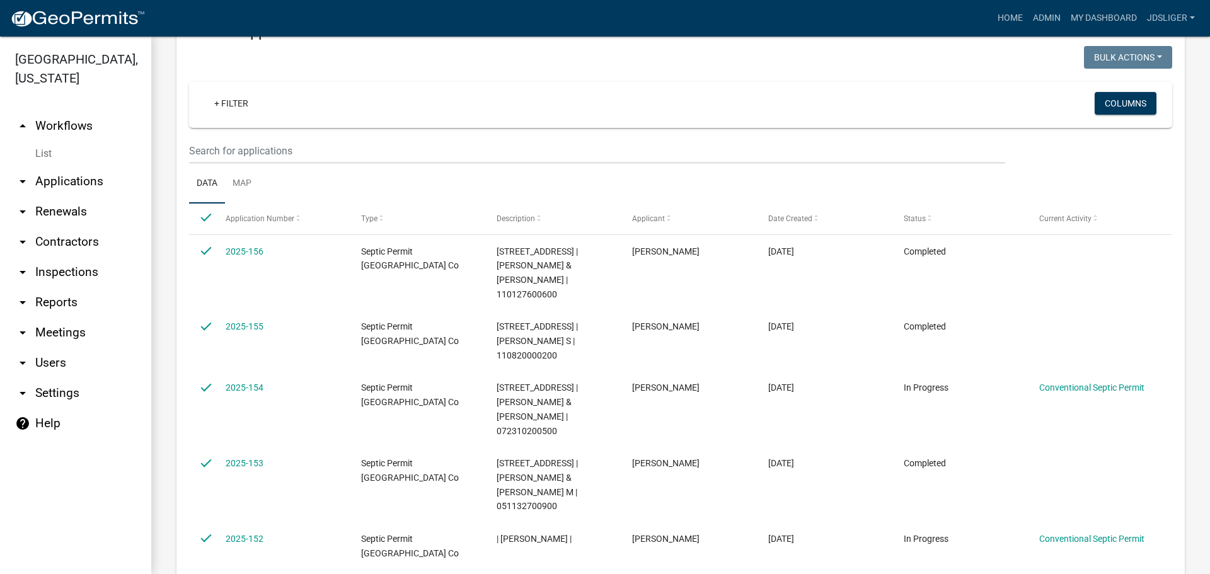
checkbox input "true"
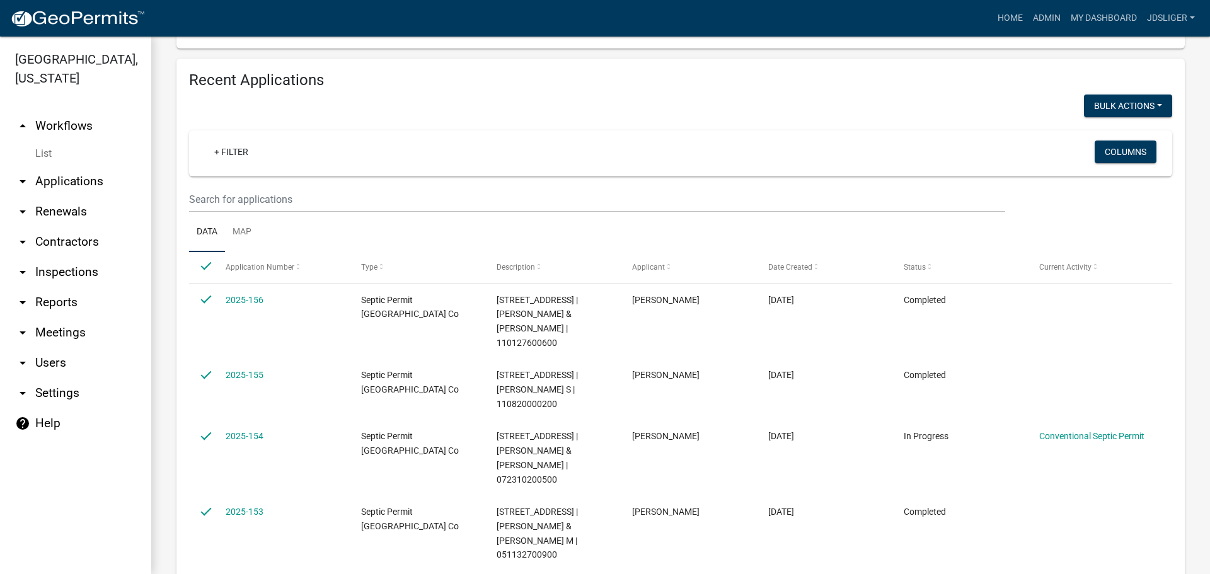
scroll to position [378, 0]
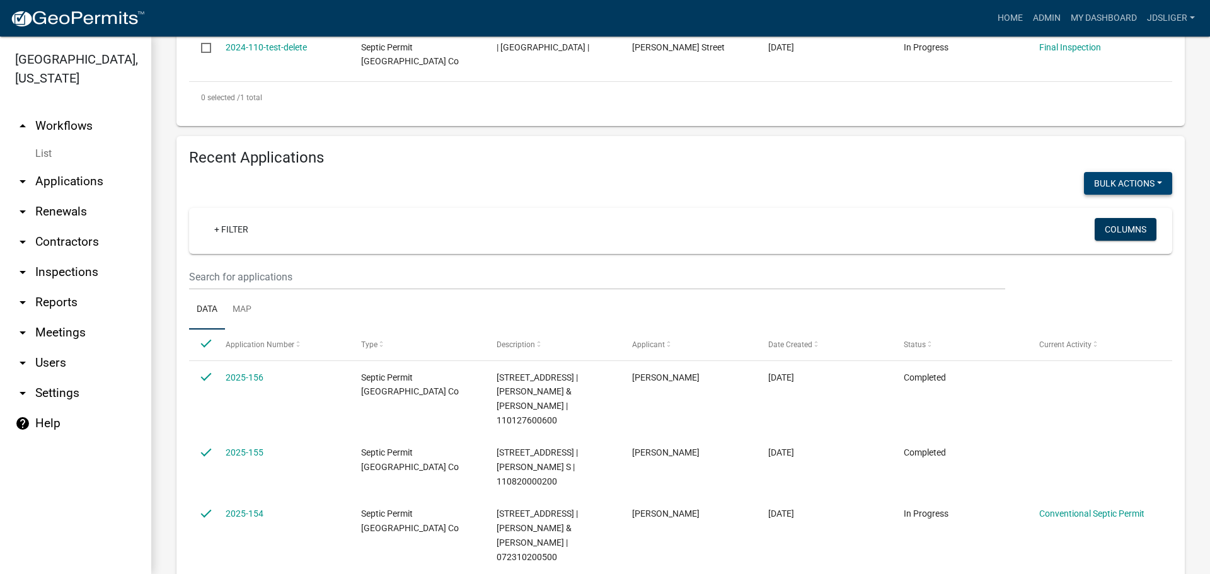
click at [1138, 180] on button "Bulk Actions" at bounding box center [1128, 183] width 88 height 23
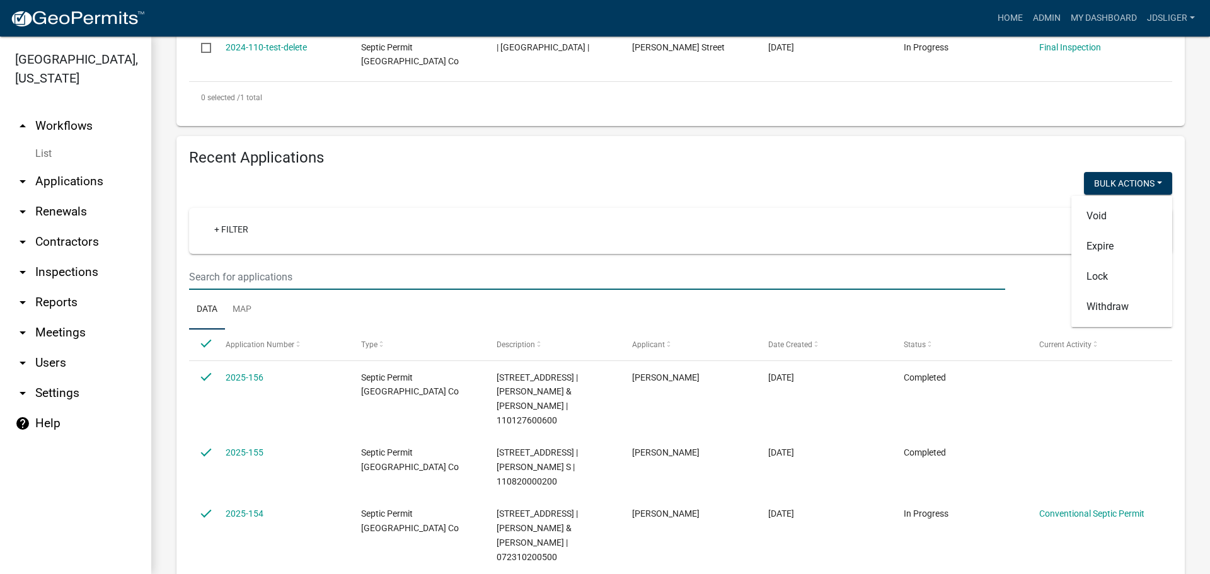
click at [988, 285] on input "text" at bounding box center [597, 277] width 816 height 26
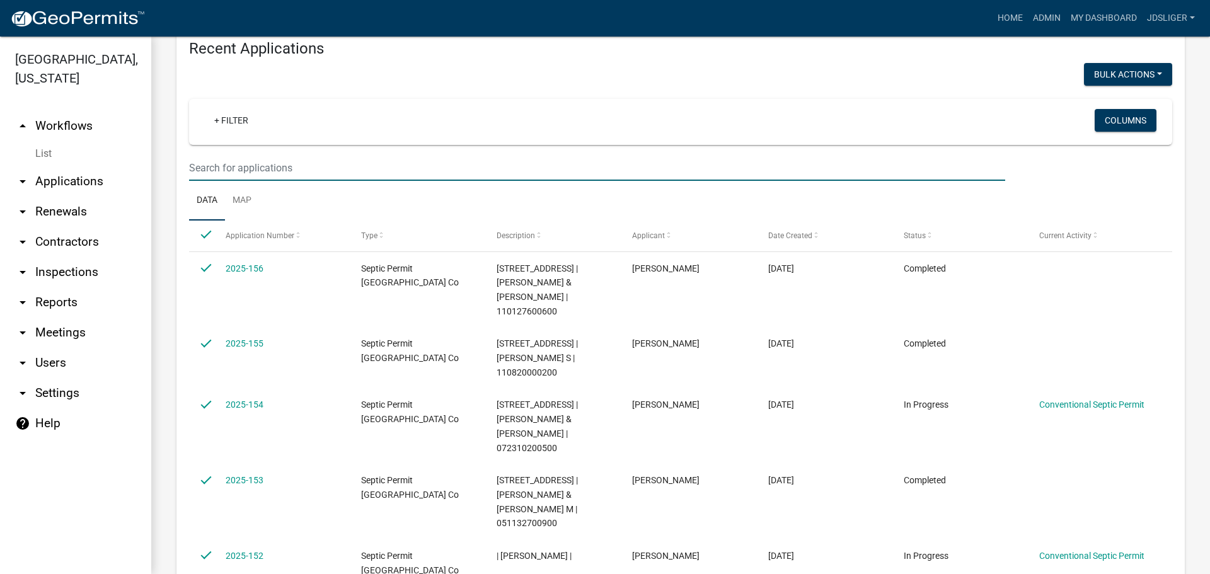
scroll to position [504, 0]
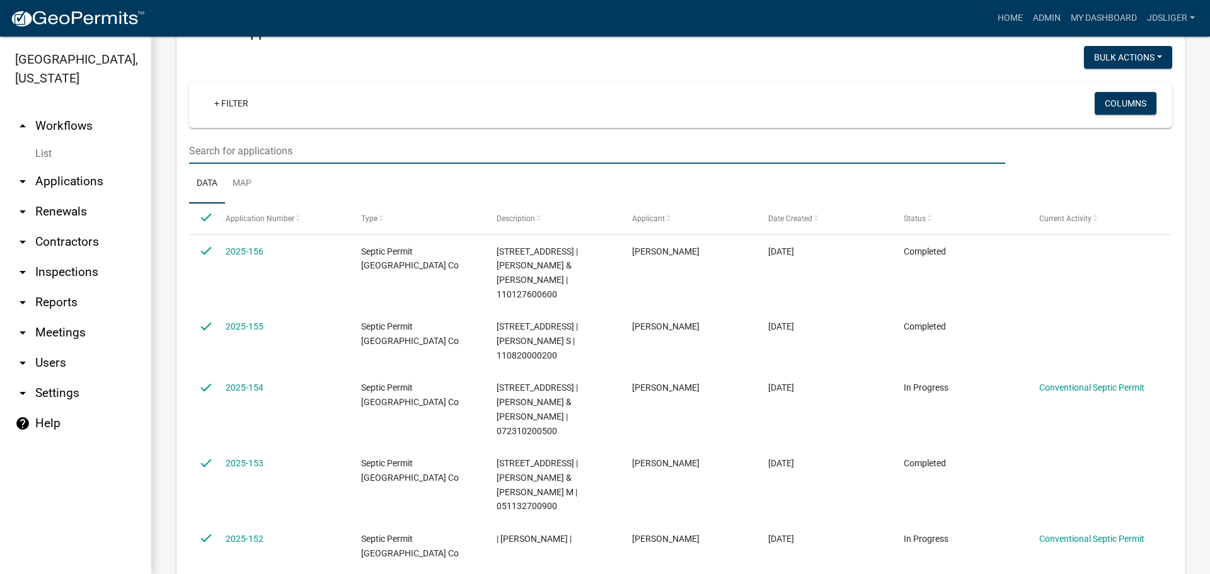
click at [57, 303] on link "arrow_drop_down Reports" at bounding box center [75, 302] width 151 height 30
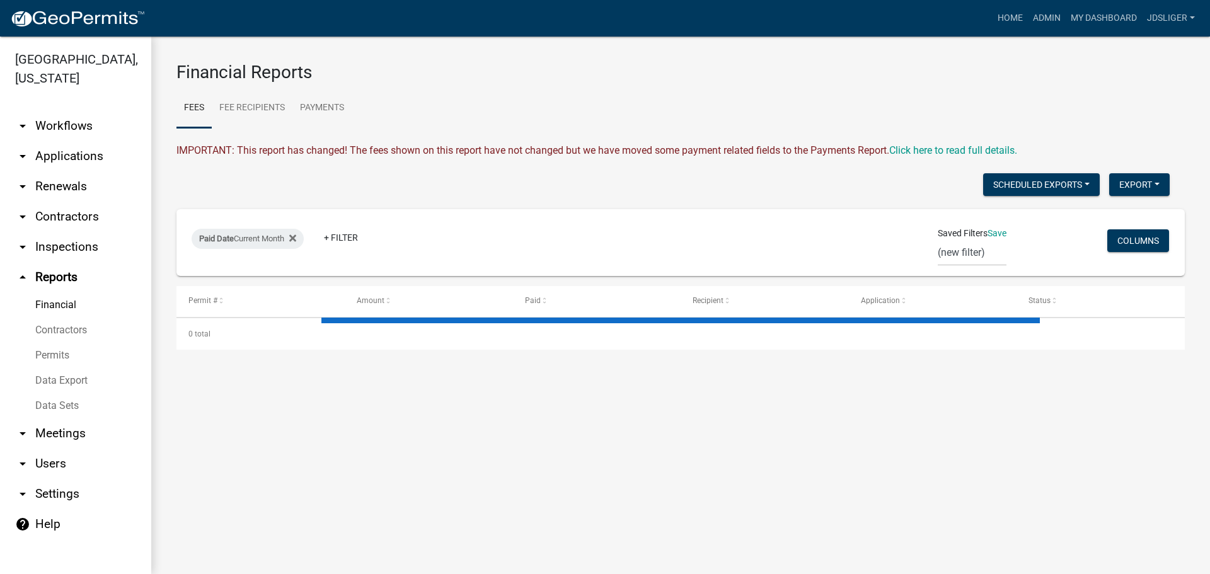
click at [71, 383] on link "Data Export" at bounding box center [75, 380] width 151 height 25
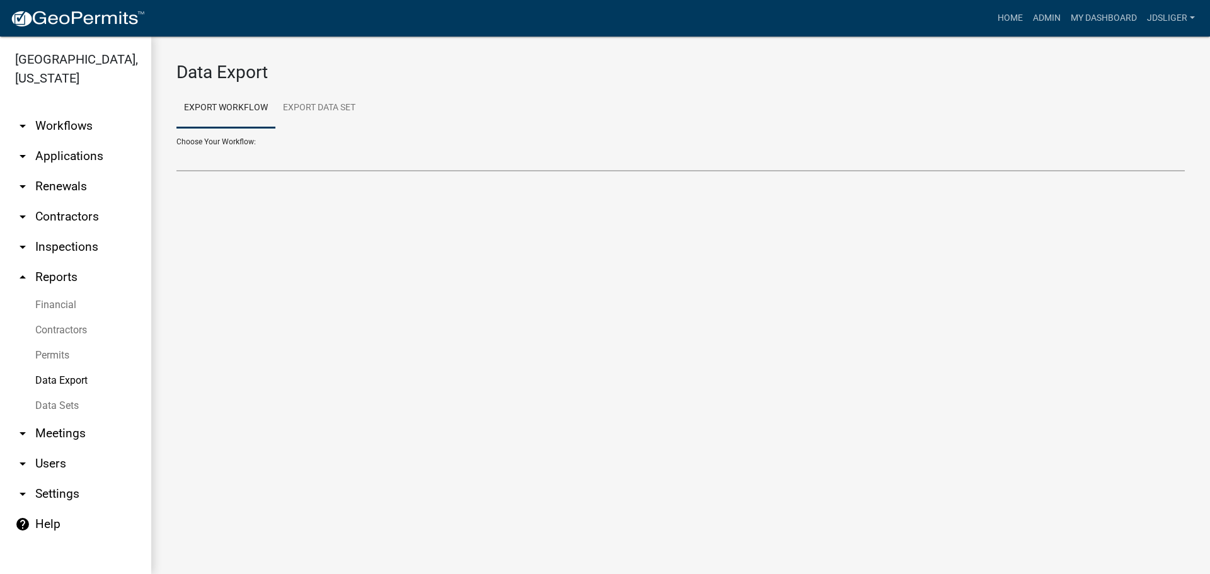
click at [222, 161] on select "Contractors Payment Testing Public Dock Waitlist Request Septic Contractor Regi…" at bounding box center [680, 159] width 1008 height 26
select select "5: Object"
click at [176, 146] on select "Contractors Payment Testing Public Dock Waitlist Request Septic Contractor Regi…" at bounding box center [680, 159] width 1008 height 26
select select "0: null"
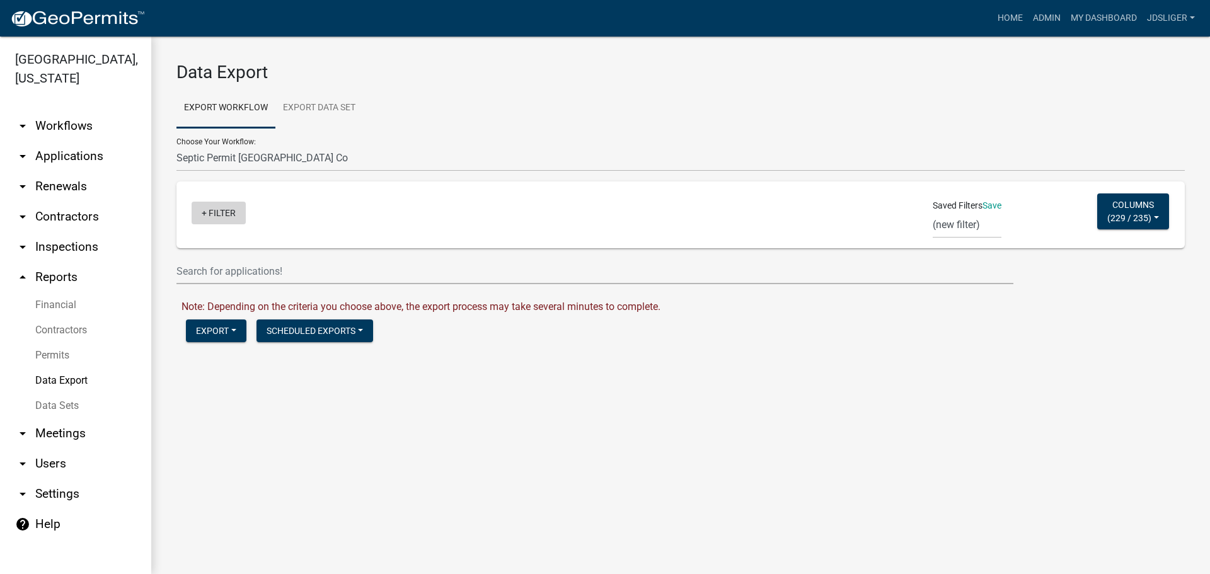
click at [225, 203] on link "+ Filter" at bounding box center [219, 213] width 54 height 23
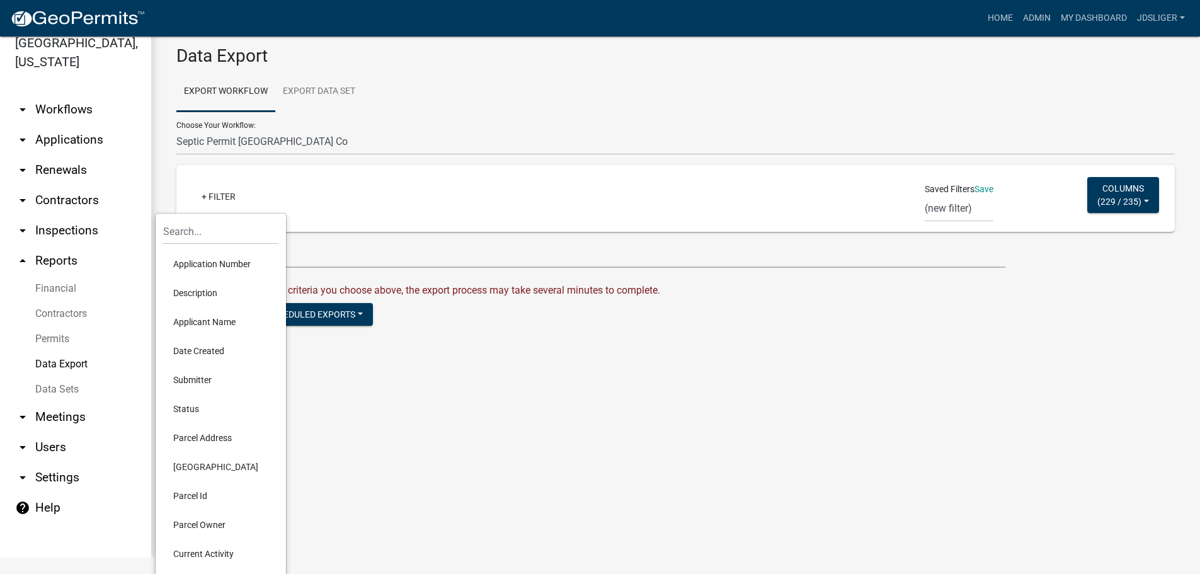
scroll to position [21, 0]
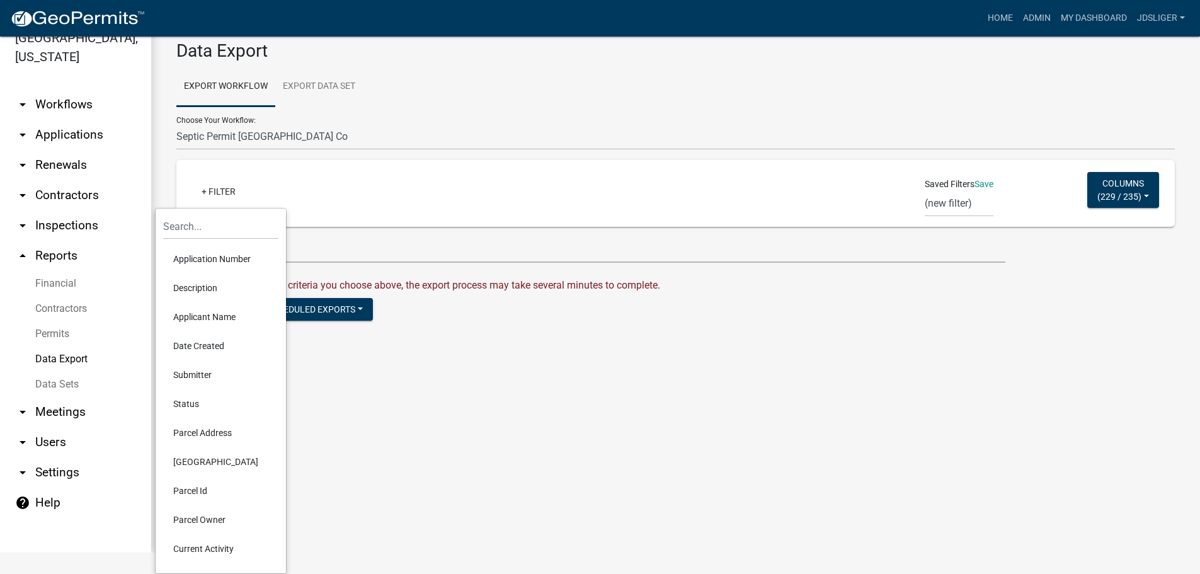
click at [195, 261] on li "Application Number" at bounding box center [220, 259] width 115 height 29
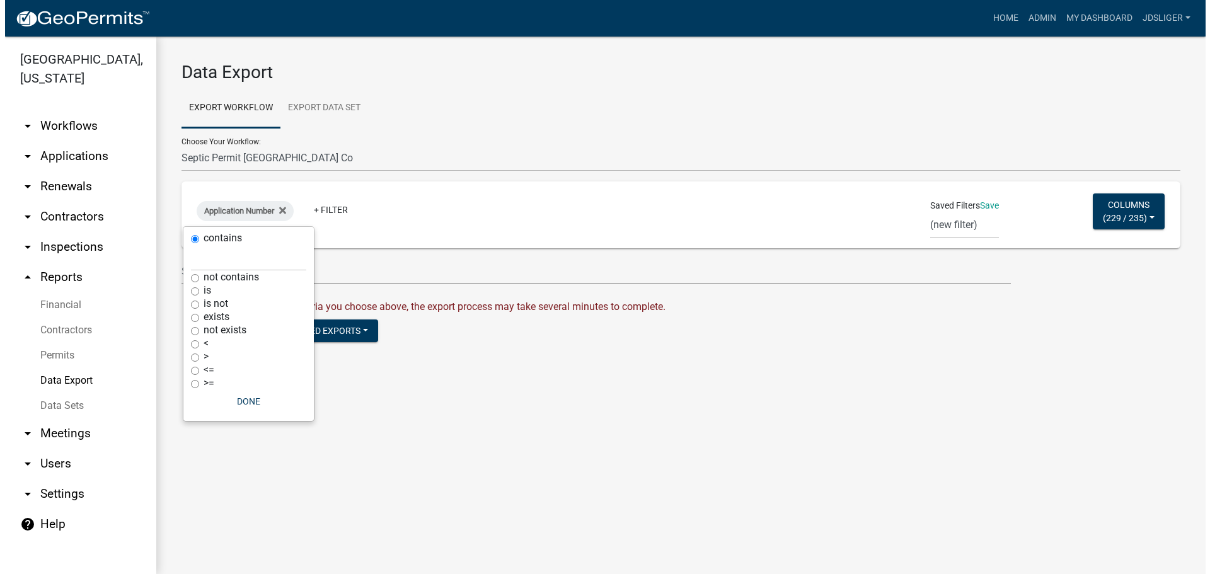
scroll to position [0, 0]
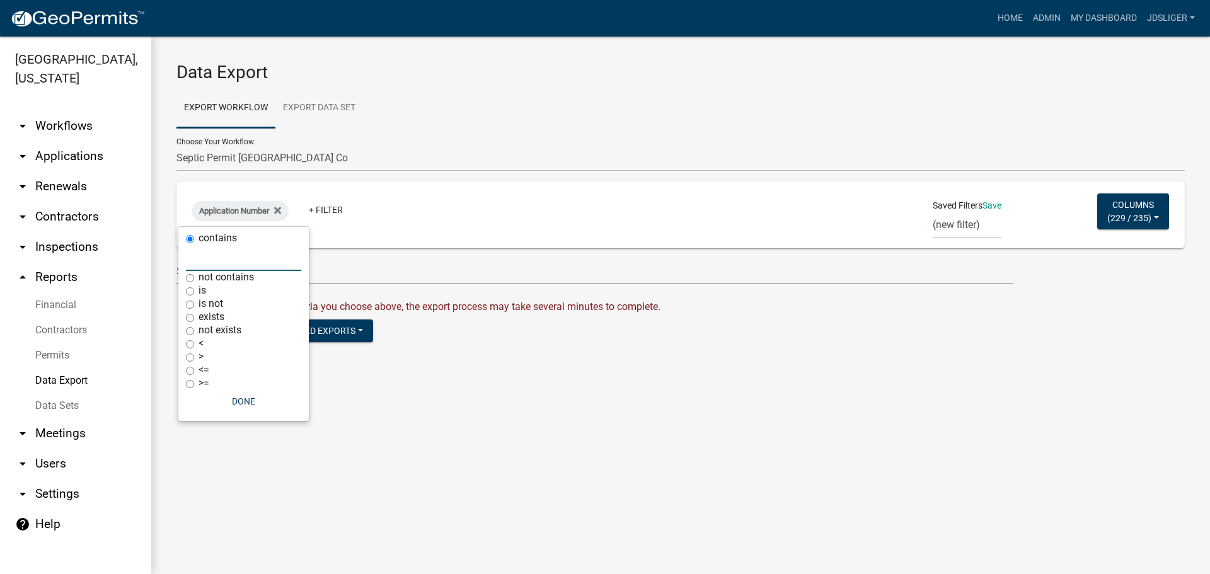
click at [217, 262] on input "text" at bounding box center [243, 258] width 115 height 26
click at [281, 213] on icon at bounding box center [277, 210] width 7 height 7
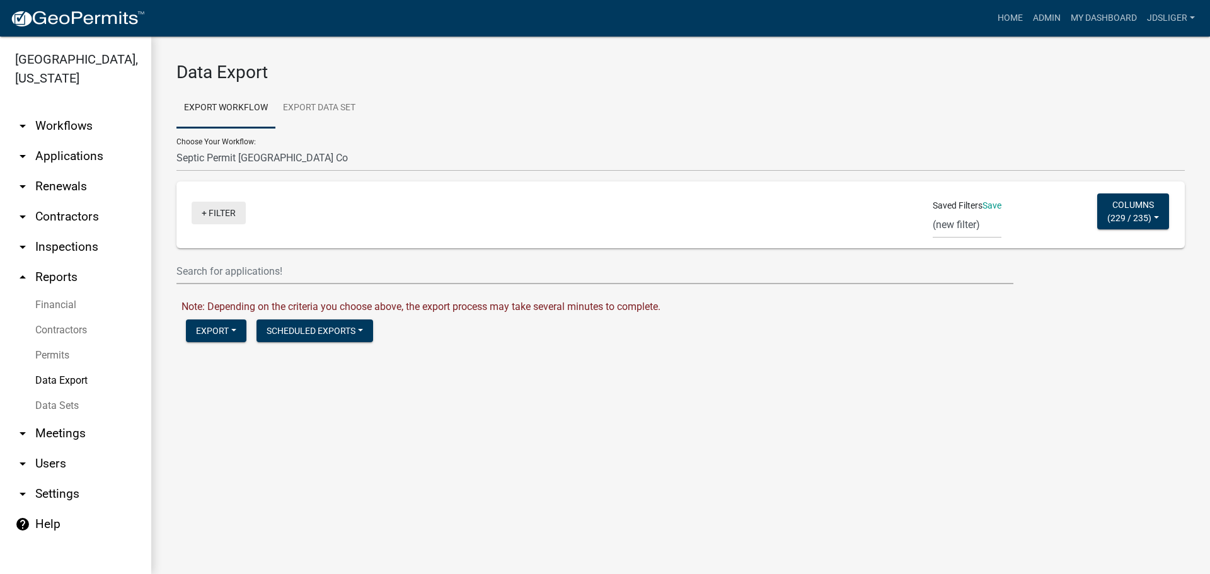
click at [243, 213] on link "+ Filter" at bounding box center [219, 213] width 54 height 23
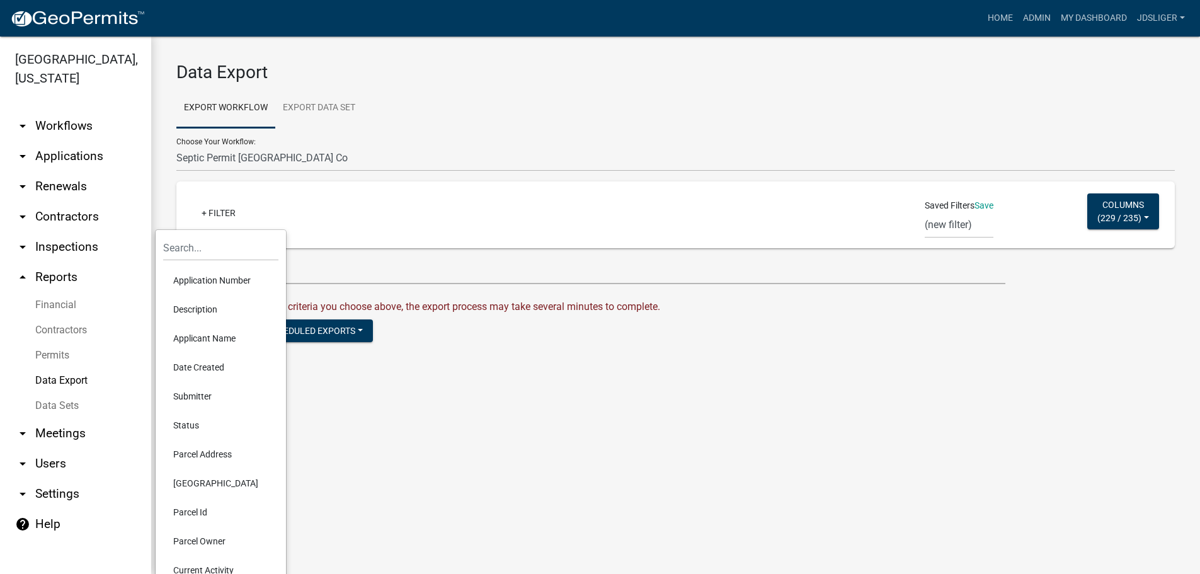
click at [380, 285] on form "Data Export Export Workflow Export Data Set Choose Your Workflow: Contractors P…" at bounding box center [675, 206] width 999 height 289
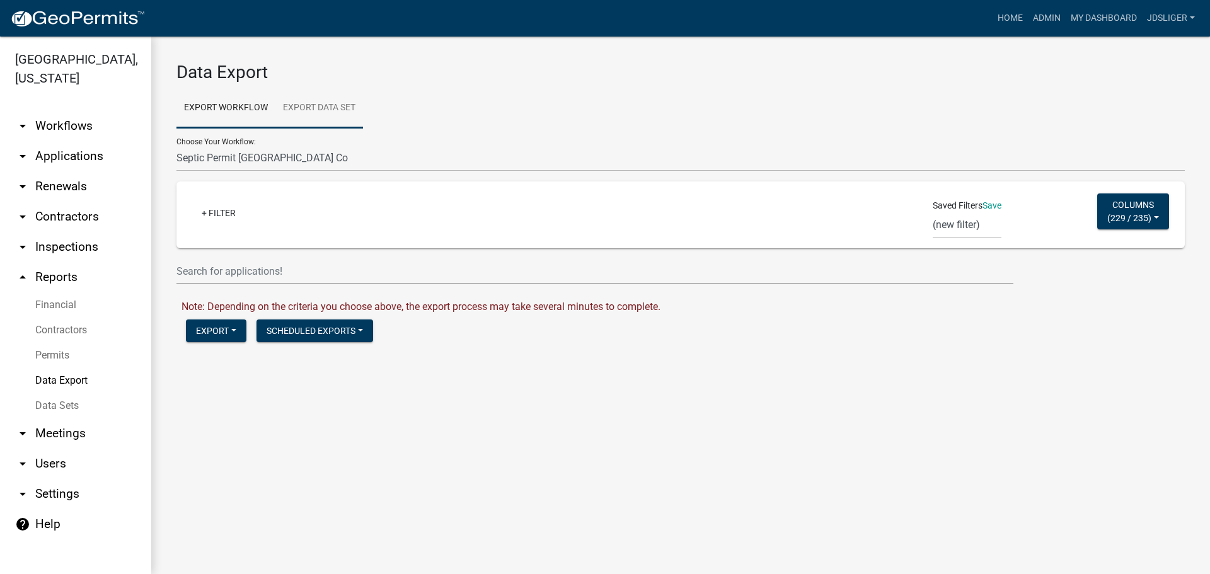
click at [347, 108] on link "Export Data Set" at bounding box center [319, 108] width 88 height 40
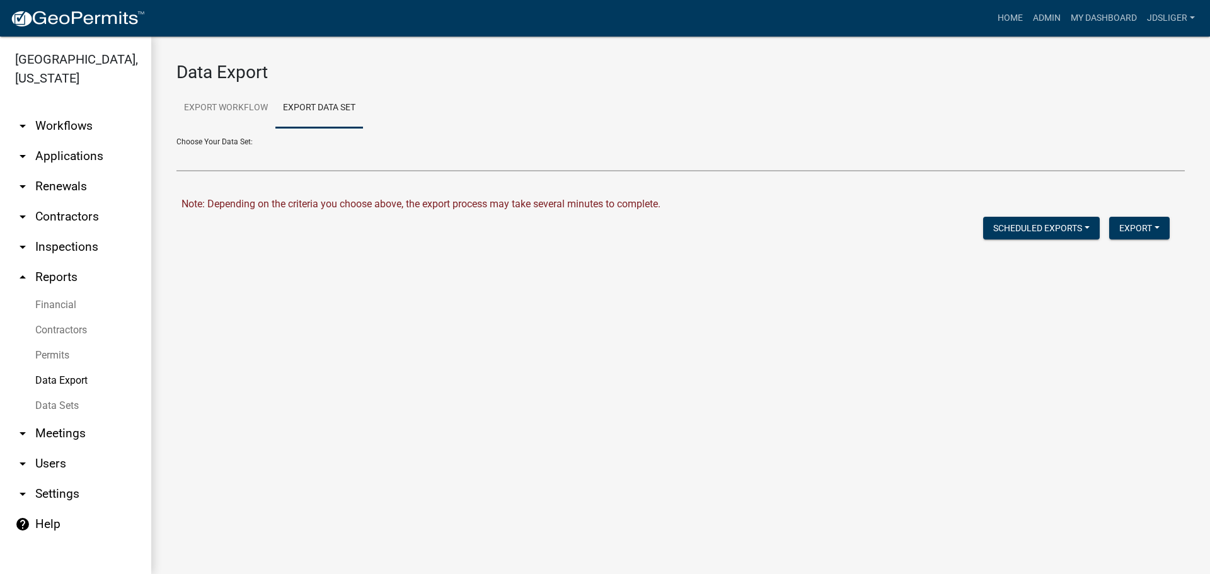
click at [229, 158] on select "Create Data Set" at bounding box center [680, 159] width 1008 height 26
click at [235, 102] on link "Export Workflow" at bounding box center [225, 108] width 99 height 40
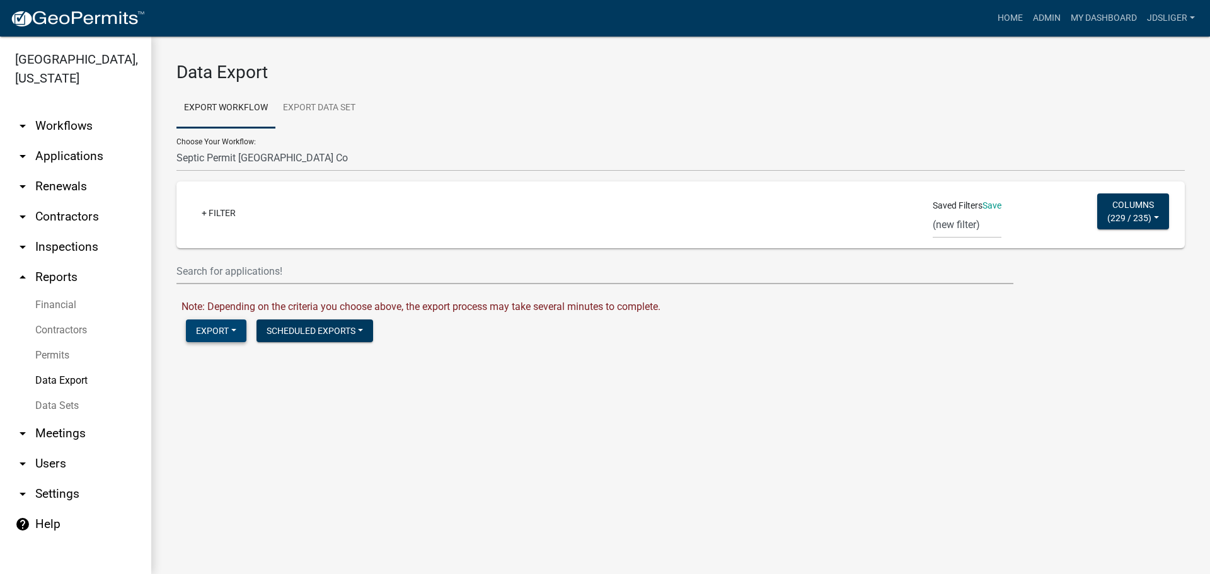
click at [229, 328] on button "Export" at bounding box center [216, 331] width 60 height 23
click at [233, 361] on button "Excel Format (.xlsx)" at bounding box center [250, 363] width 129 height 30
click at [346, 361] on link "Download Septic Permit Cerro Gordo Co.xlsx" at bounding box center [279, 358] width 197 height 12
